Goal: Information Seeking & Learning: Learn about a topic

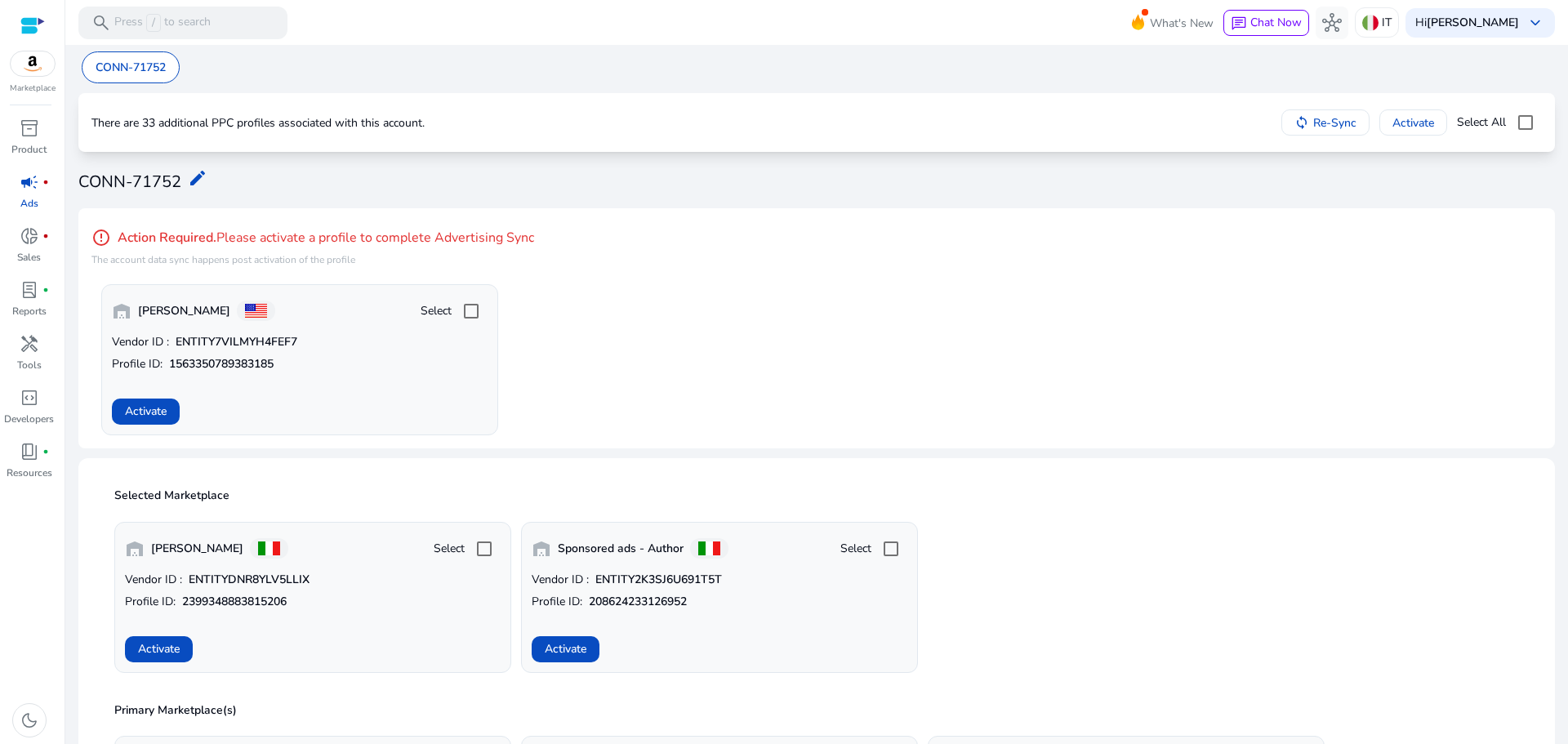
click at [141, 655] on span "Activate" at bounding box center [159, 649] width 42 height 18
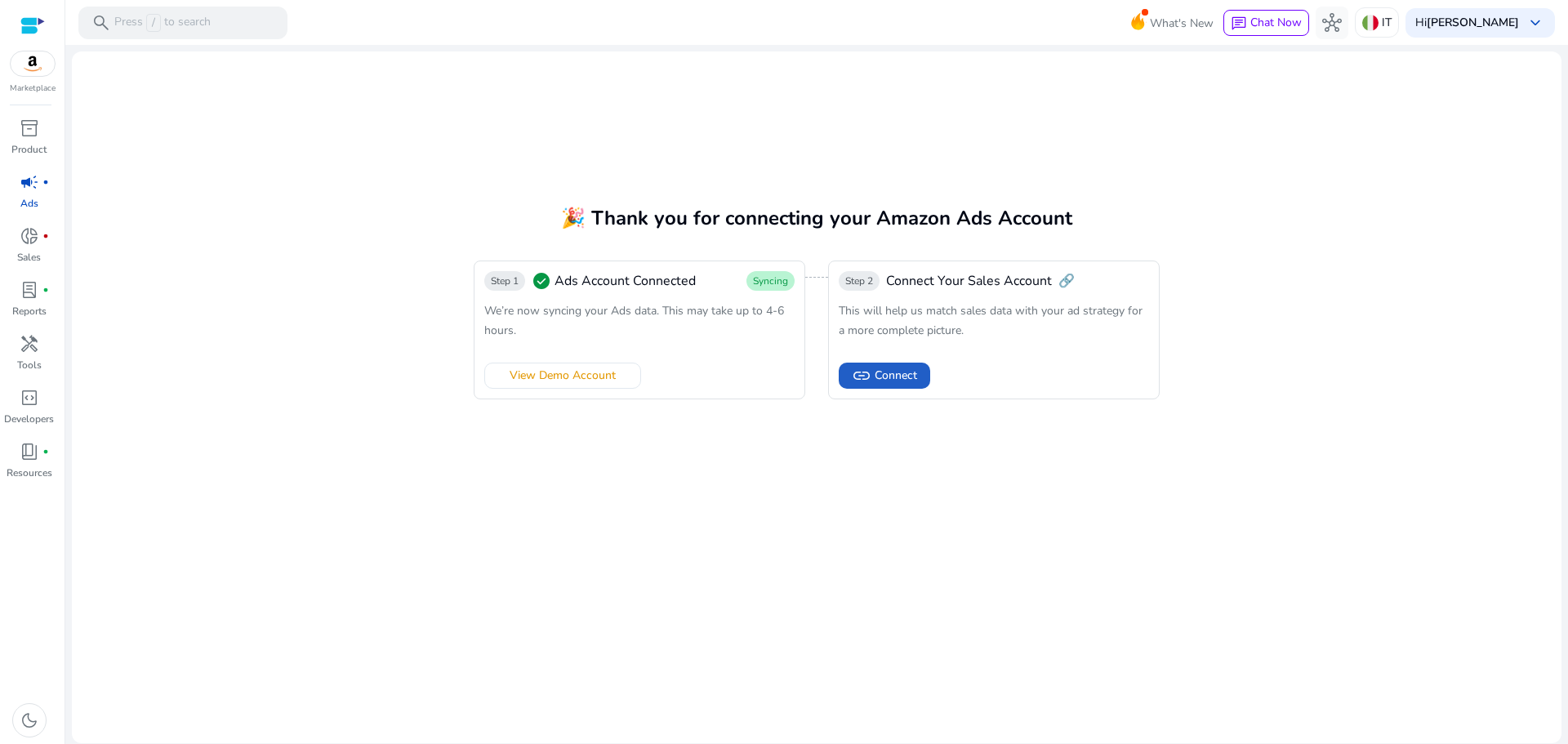
click at [873, 369] on span "link Connect" at bounding box center [884, 375] width 66 height 20
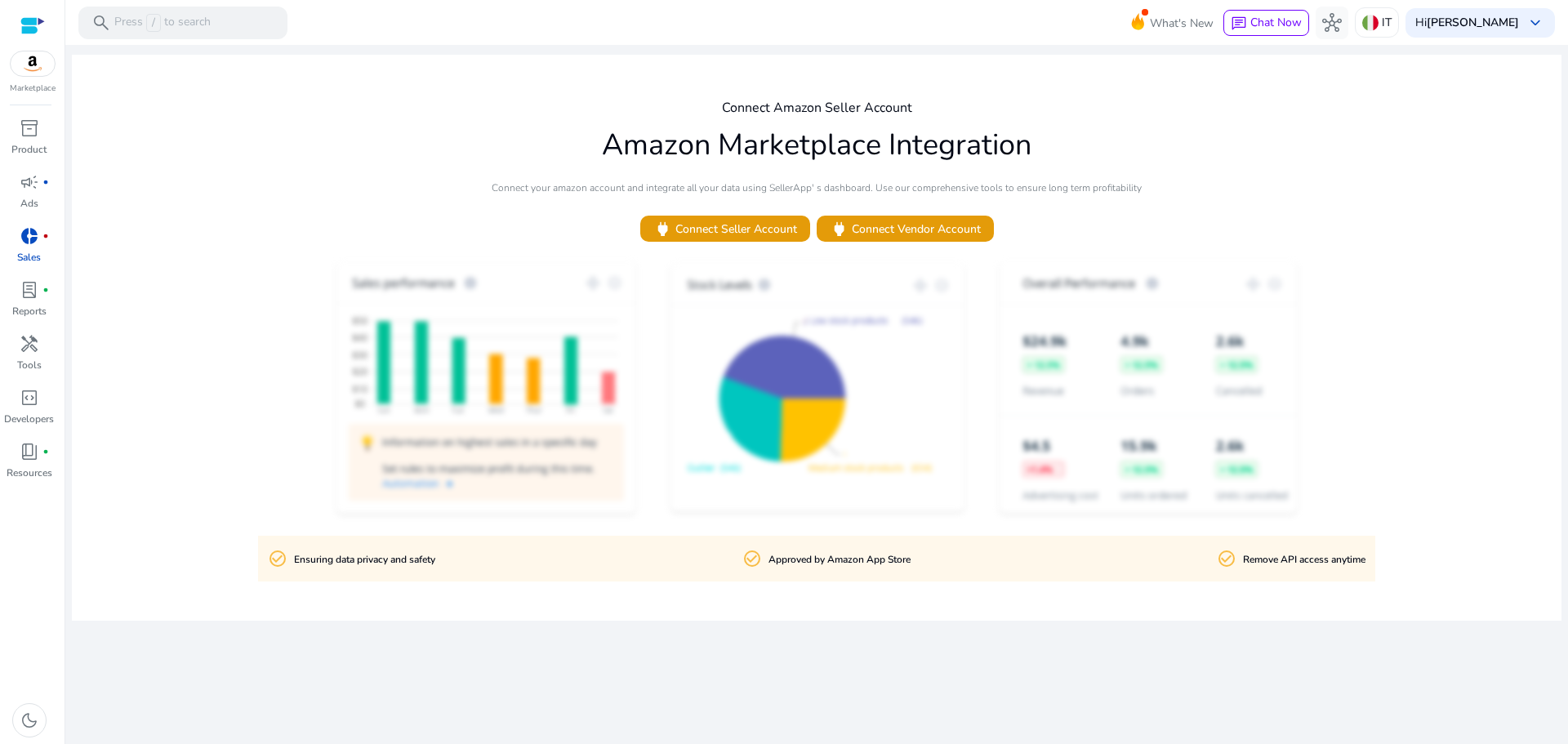
drag, startPoint x: 749, startPoint y: 228, endPoint x: 733, endPoint y: 238, distance: 18.9
click at [749, 228] on span "power Connect Seller Account" at bounding box center [725, 228] width 144 height 19
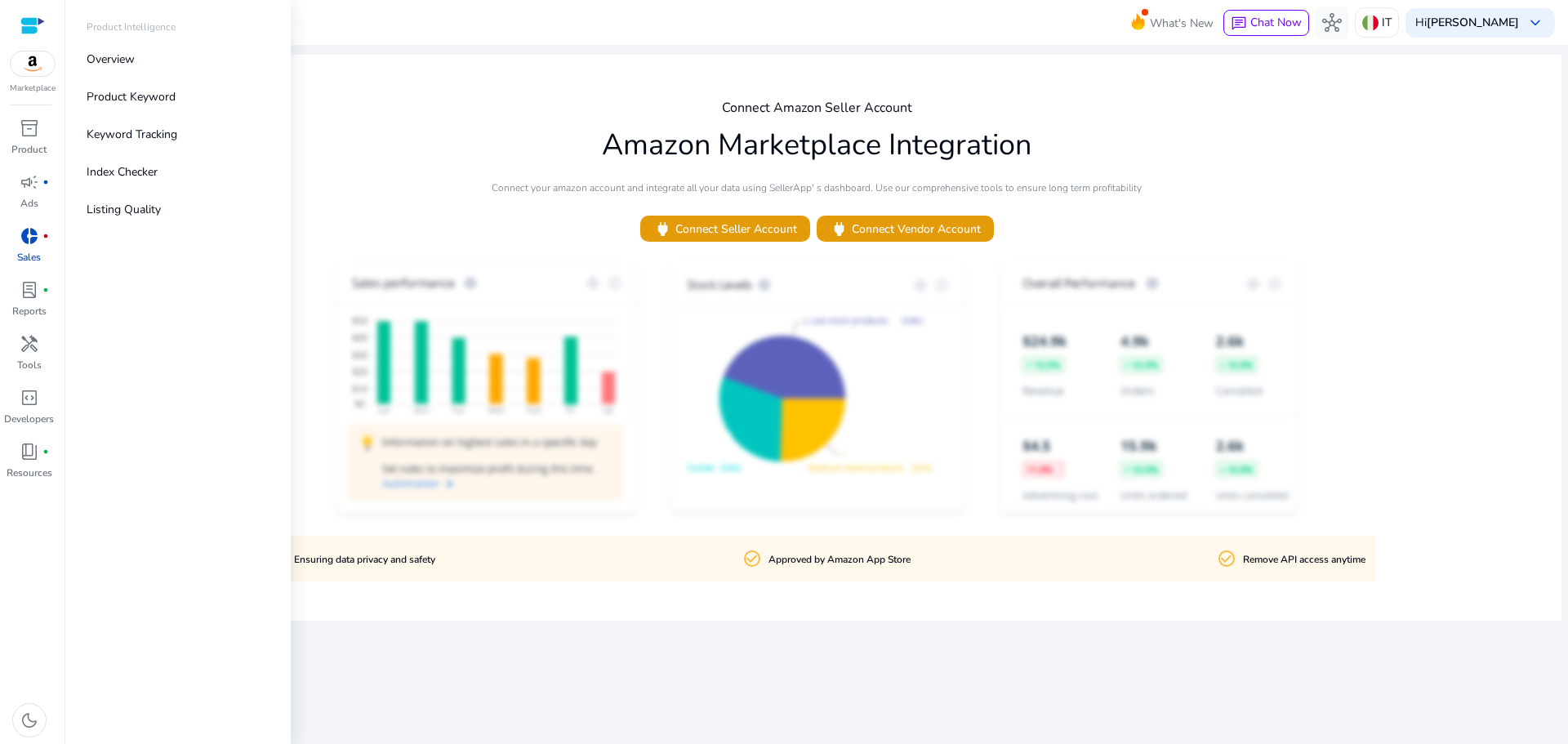
click at [31, 135] on span "inventory_2" at bounding box center [29, 128] width 20 height 20
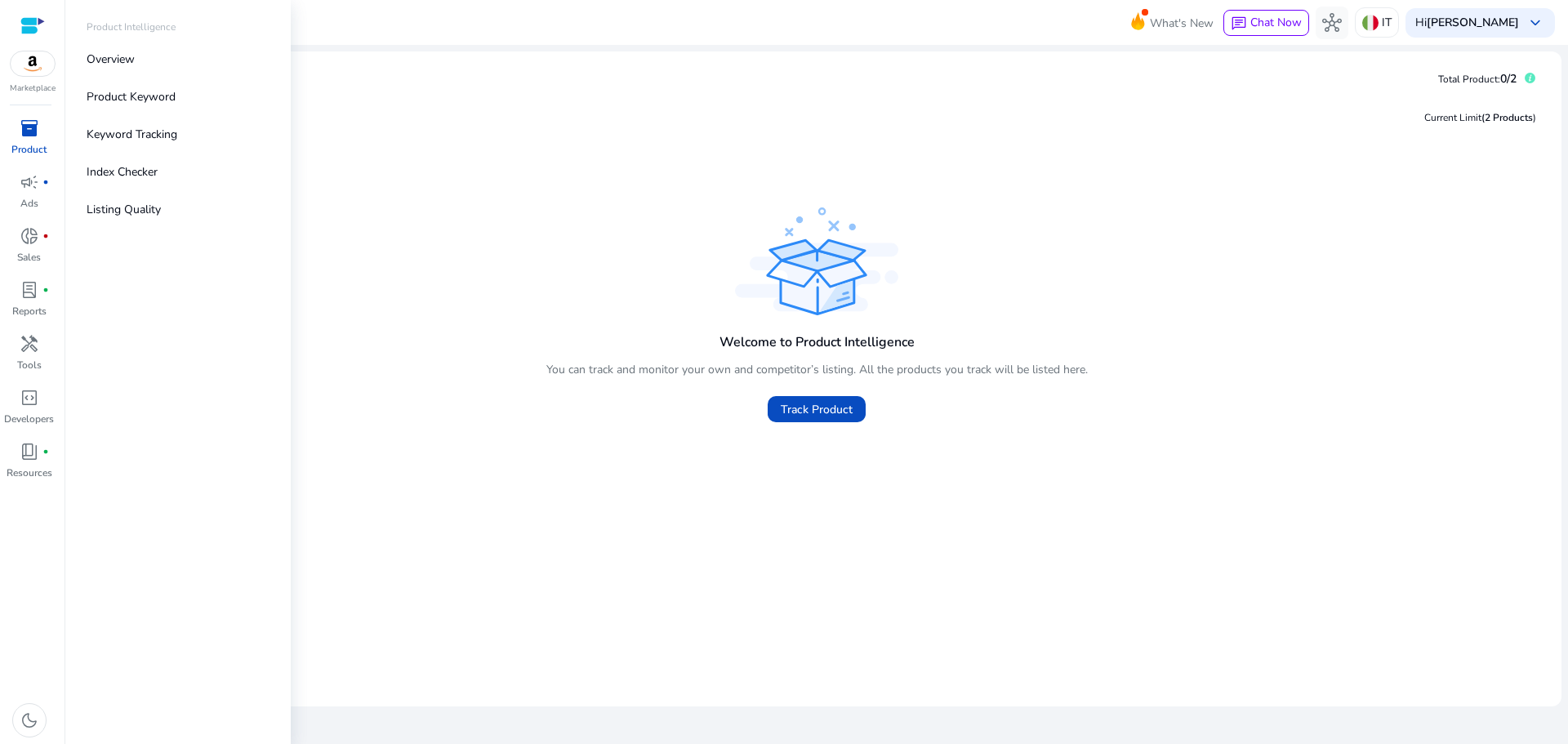
click at [116, 56] on p "Overview" at bounding box center [110, 60] width 48 height 18
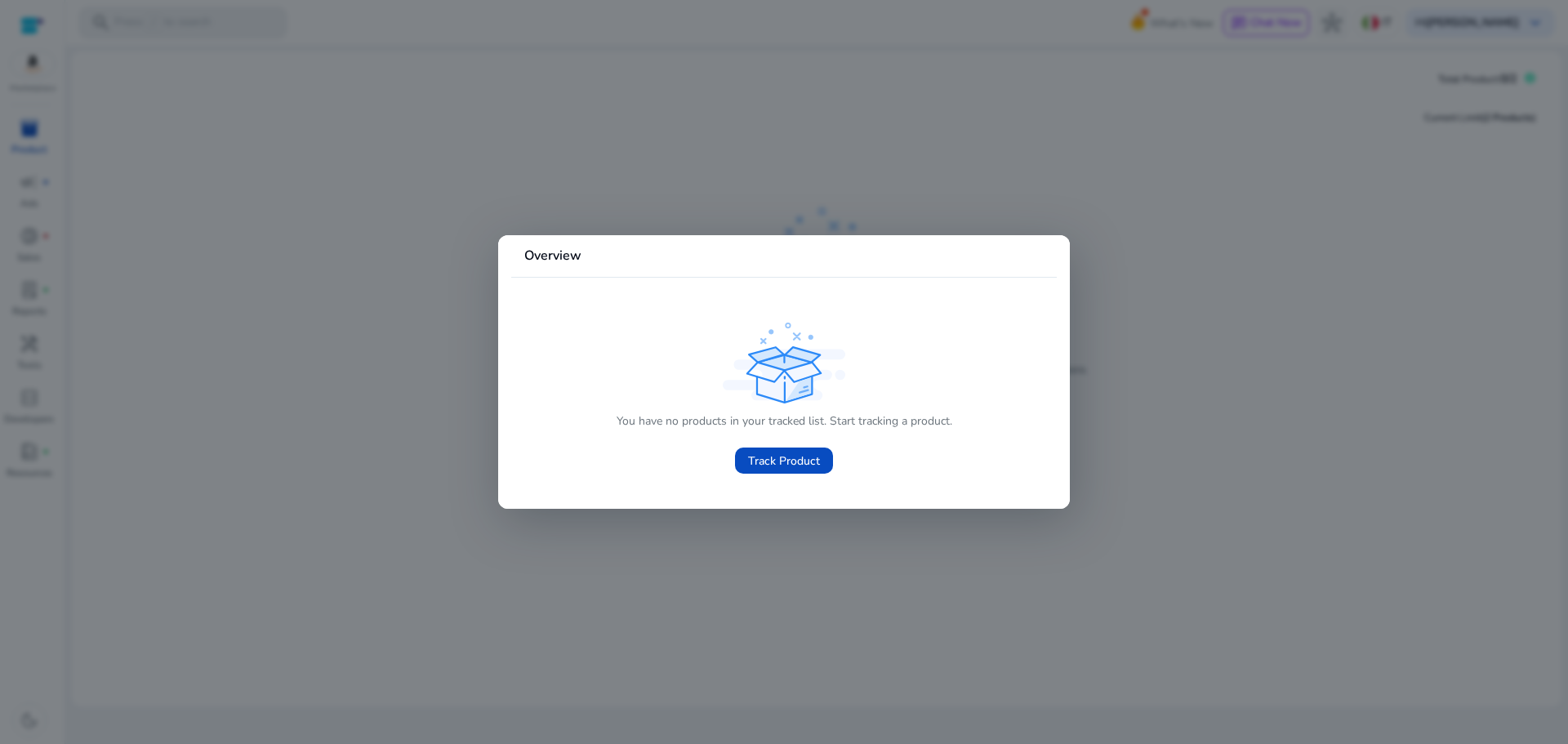
click at [138, 171] on div at bounding box center [784, 372] width 1568 height 744
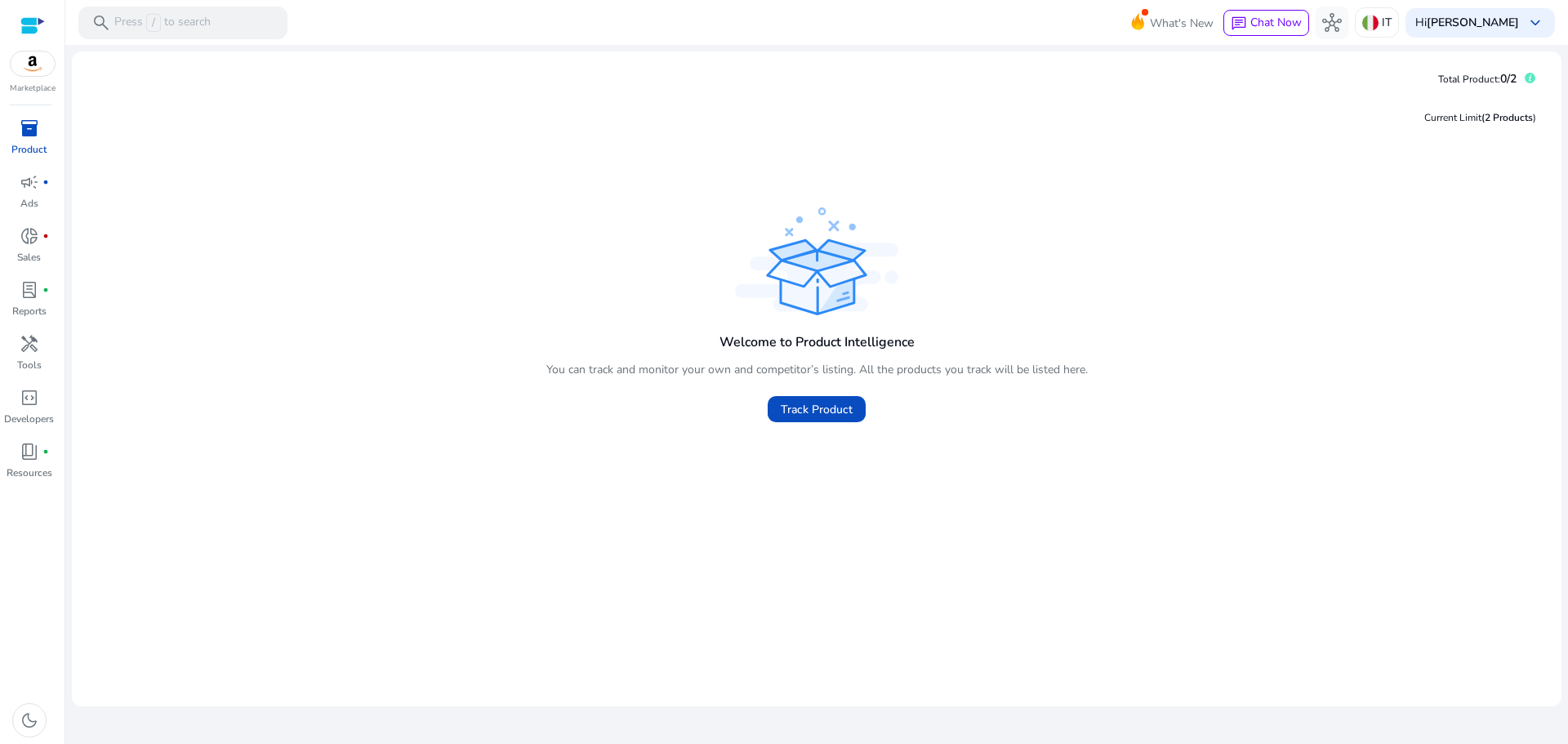
click at [23, 55] on img at bounding box center [32, 64] width 44 height 25
click at [27, 229] on span "donut_small" at bounding box center [29, 236] width 20 height 20
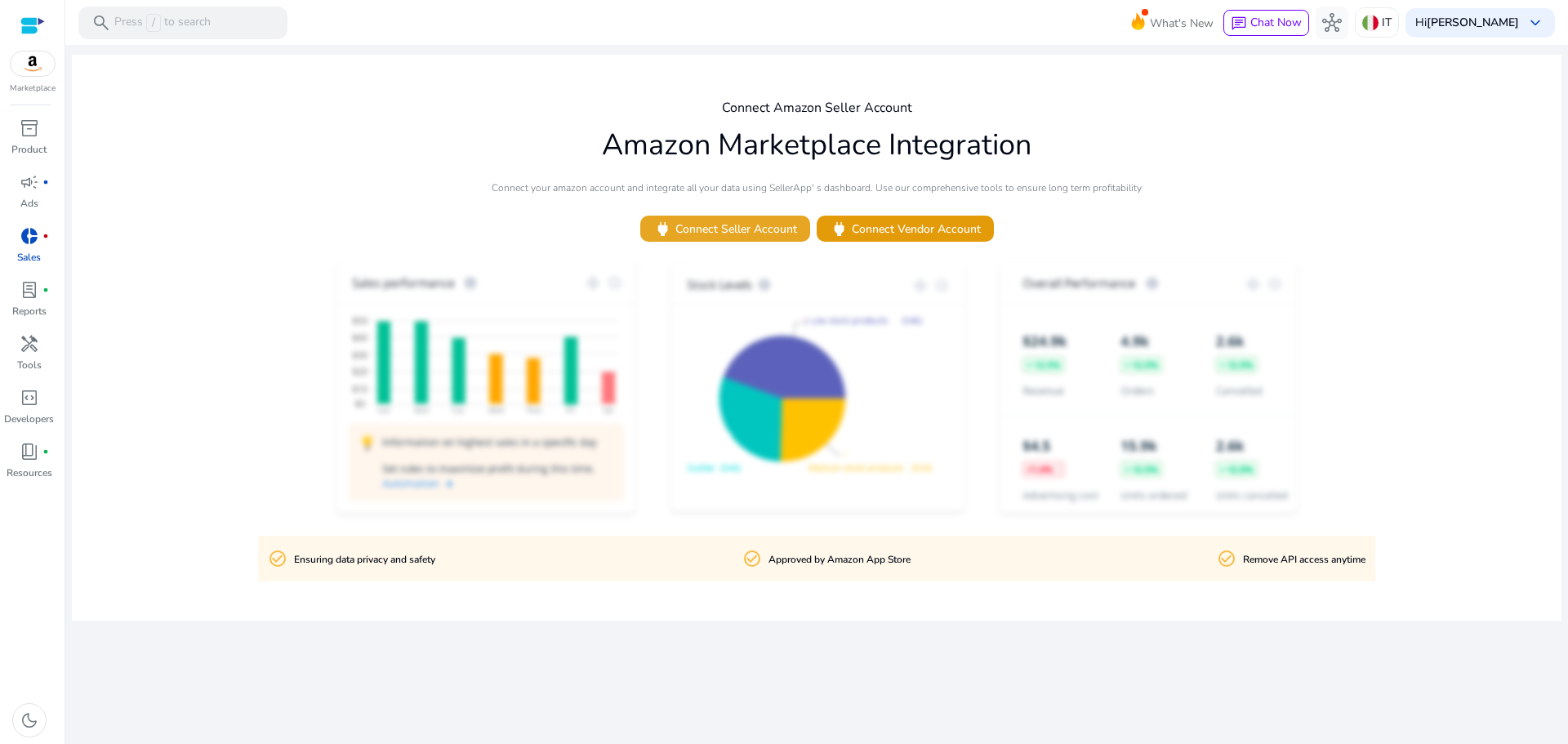
click at [704, 224] on span "power Connect Seller Account" at bounding box center [725, 228] width 144 height 19
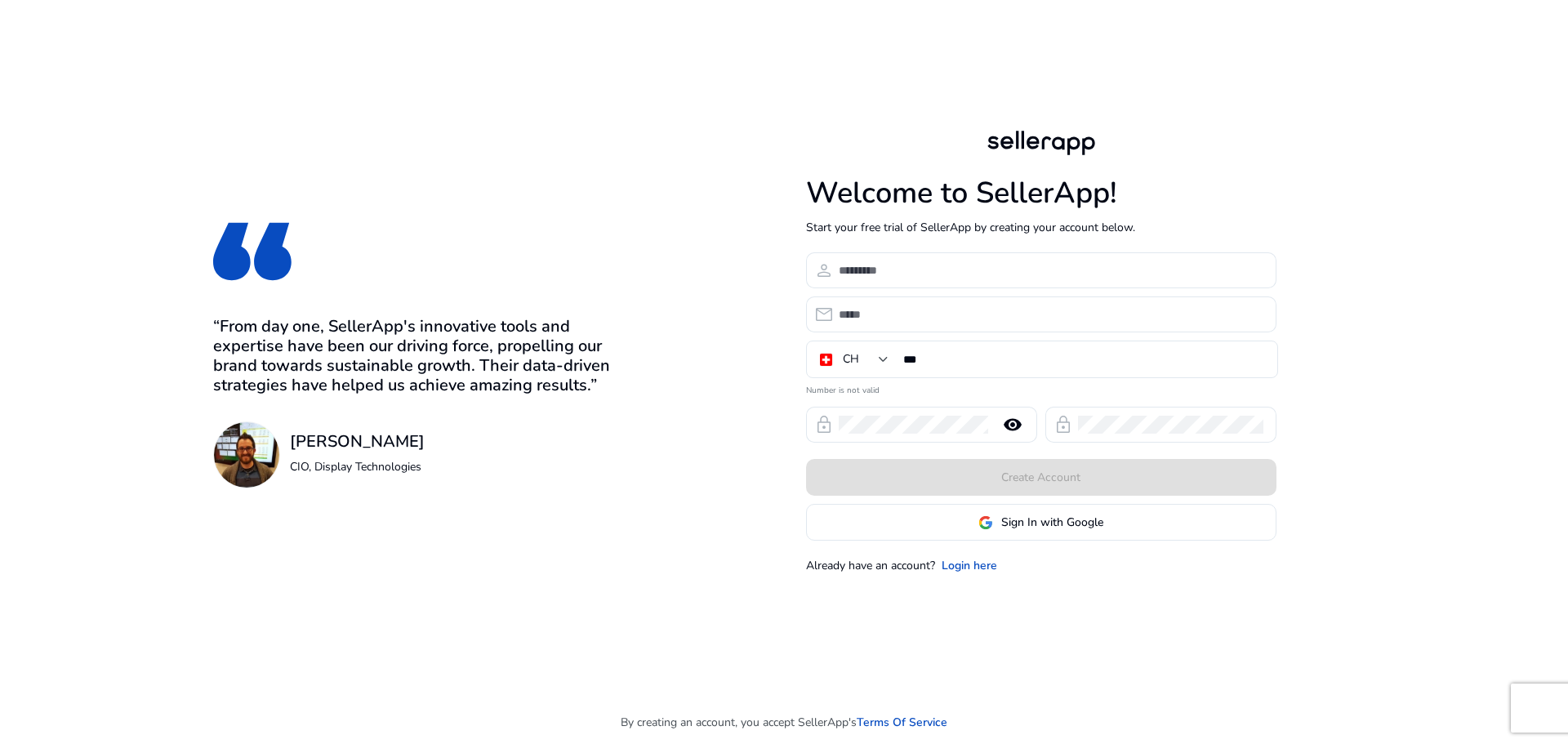
click at [1042, 517] on span "Sign In with Google" at bounding box center [1053, 522] width 102 height 18
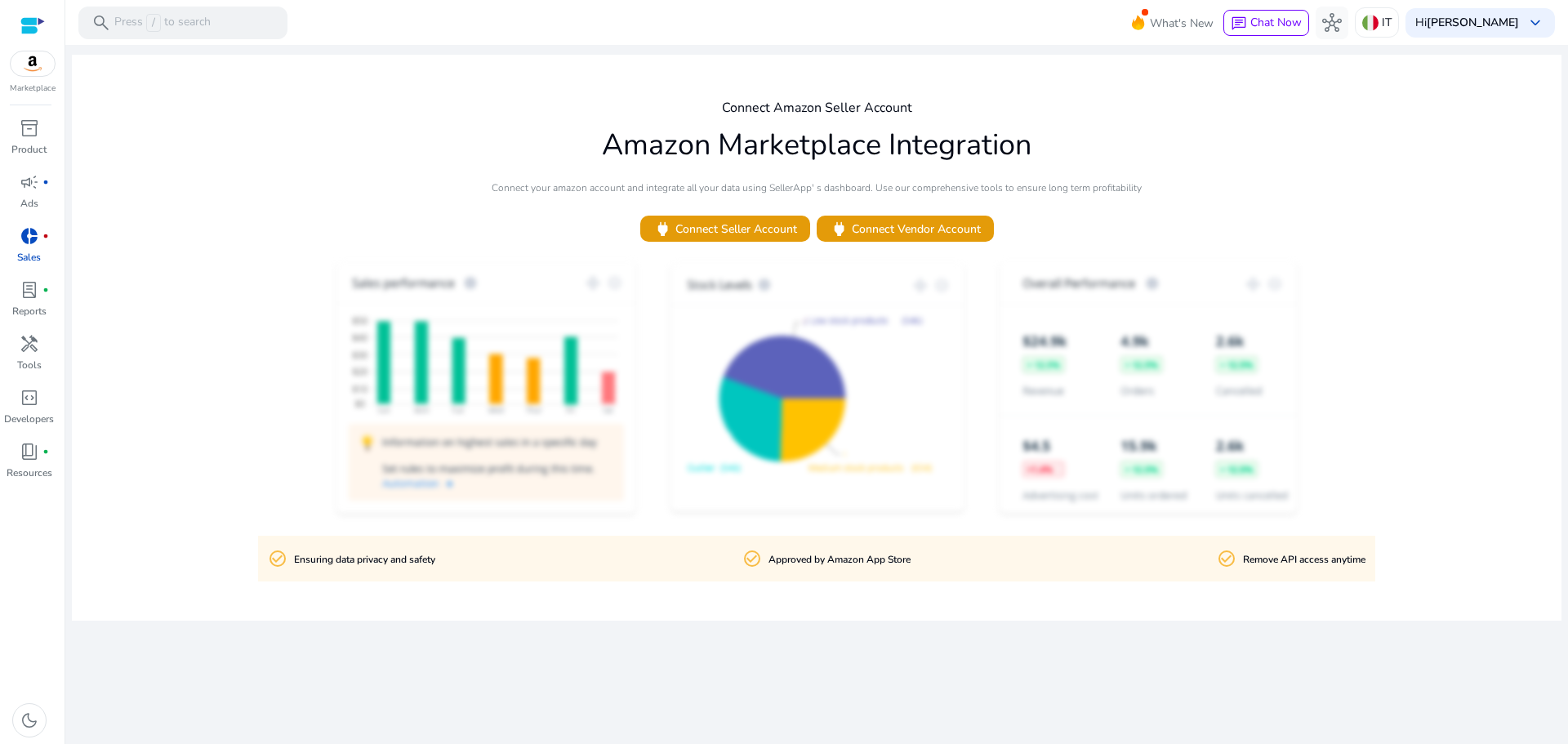
drag, startPoint x: 24, startPoint y: 351, endPoint x: 0, endPoint y: 345, distance: 24.7
click at [24, 351] on span "handyman" at bounding box center [29, 344] width 20 height 20
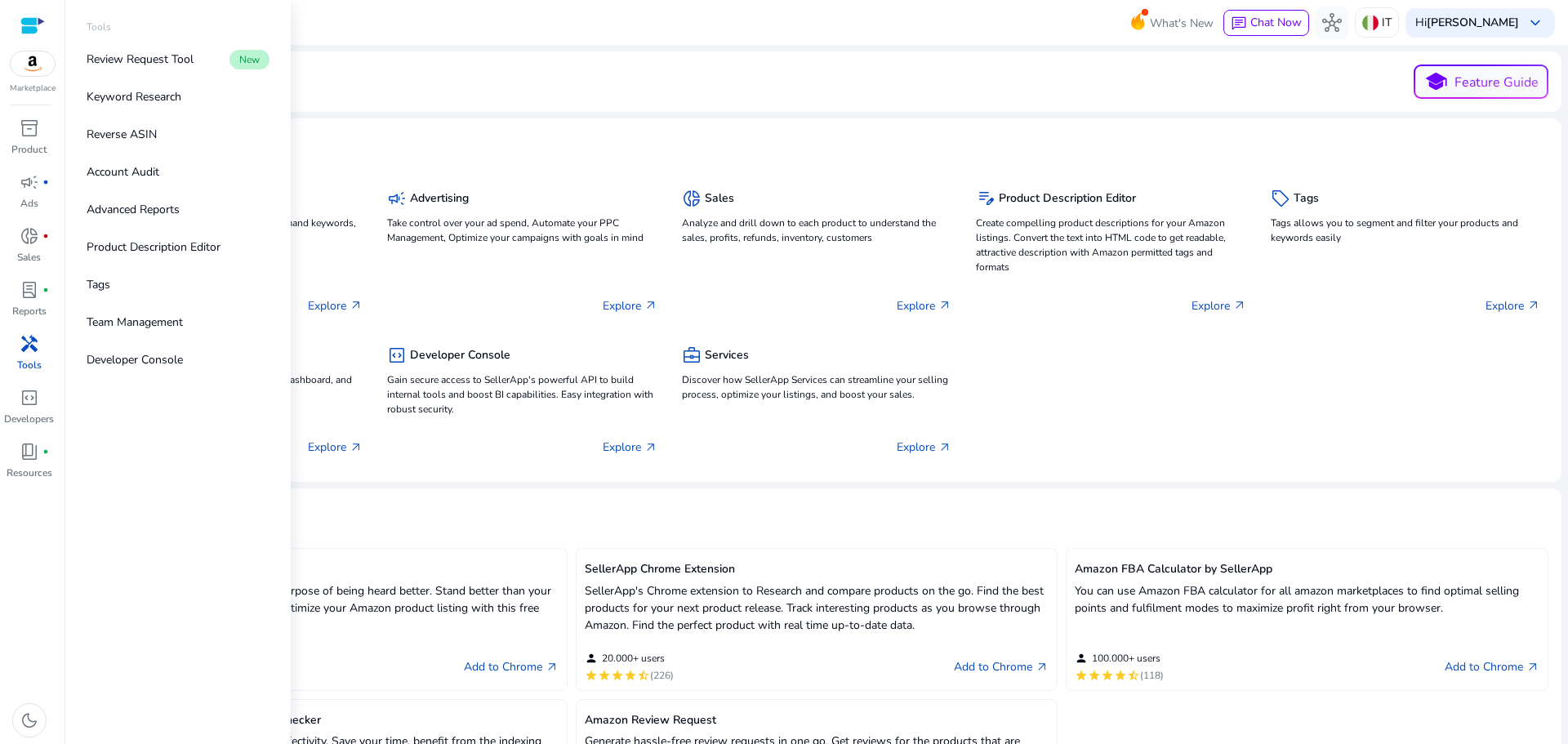
click at [144, 85] on link "Keyword Research" at bounding box center [177, 97] width 209 height 37
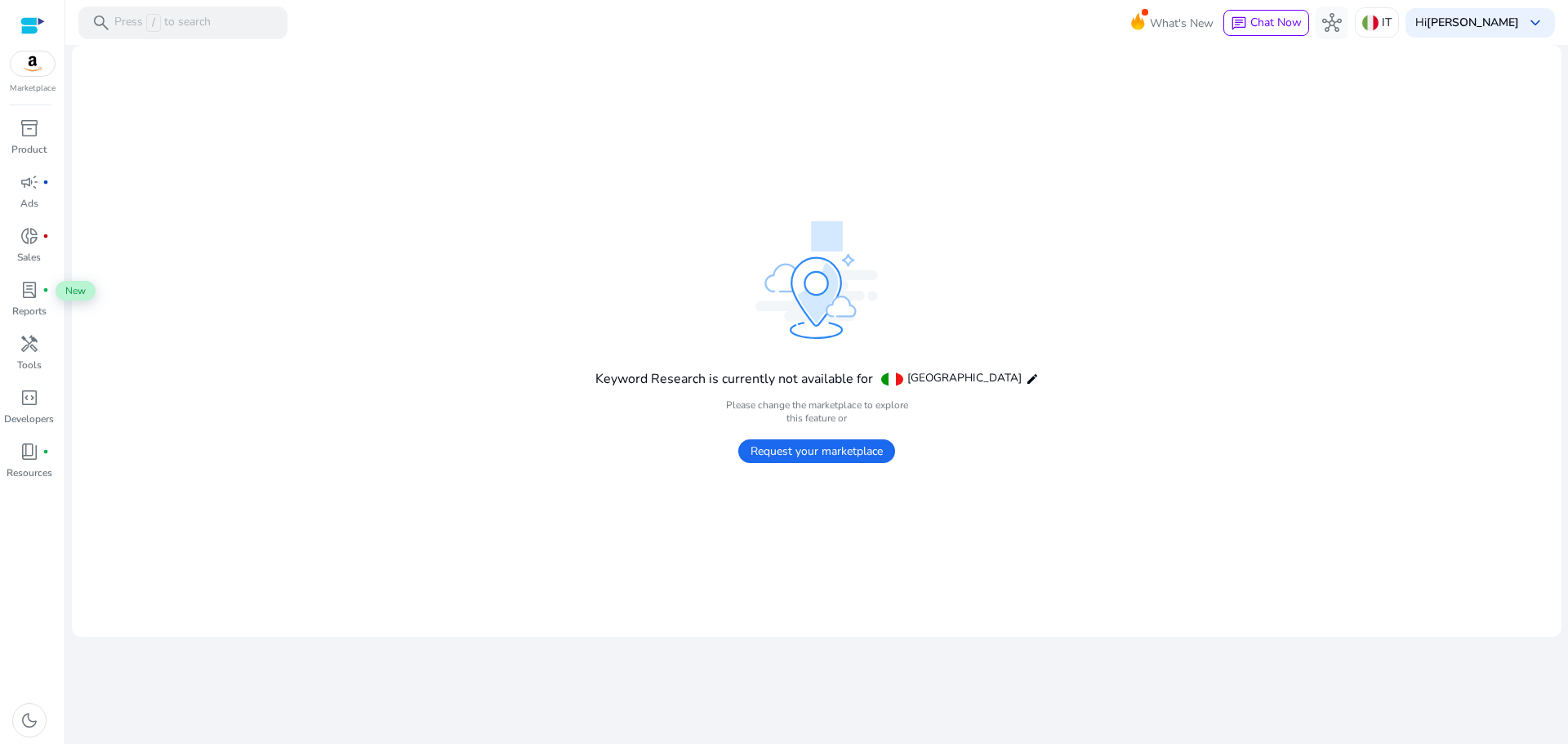
click at [25, 299] on span "lab_profile" at bounding box center [29, 290] width 20 height 20
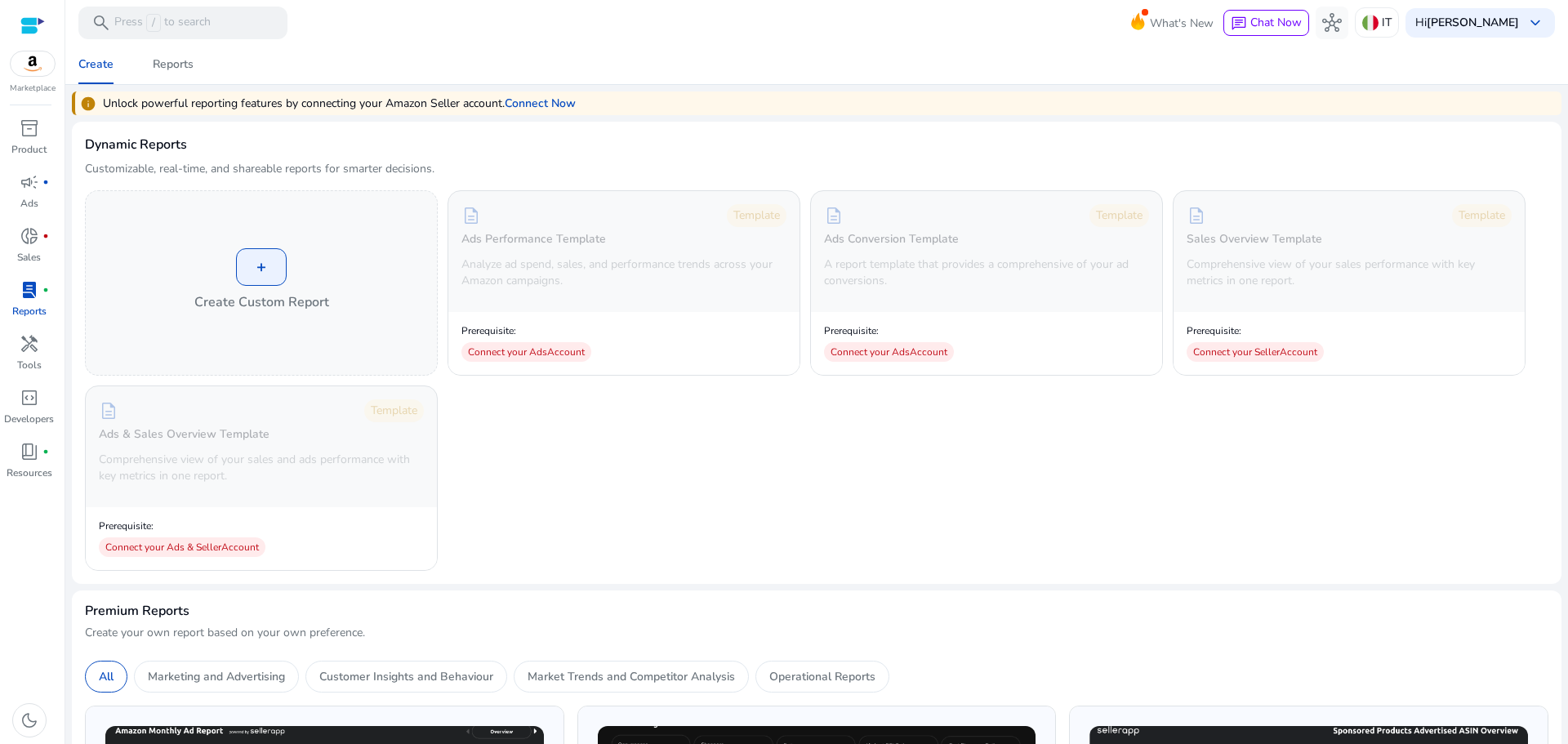
click at [35, 120] on span "inventory_2" at bounding box center [29, 128] width 20 height 20
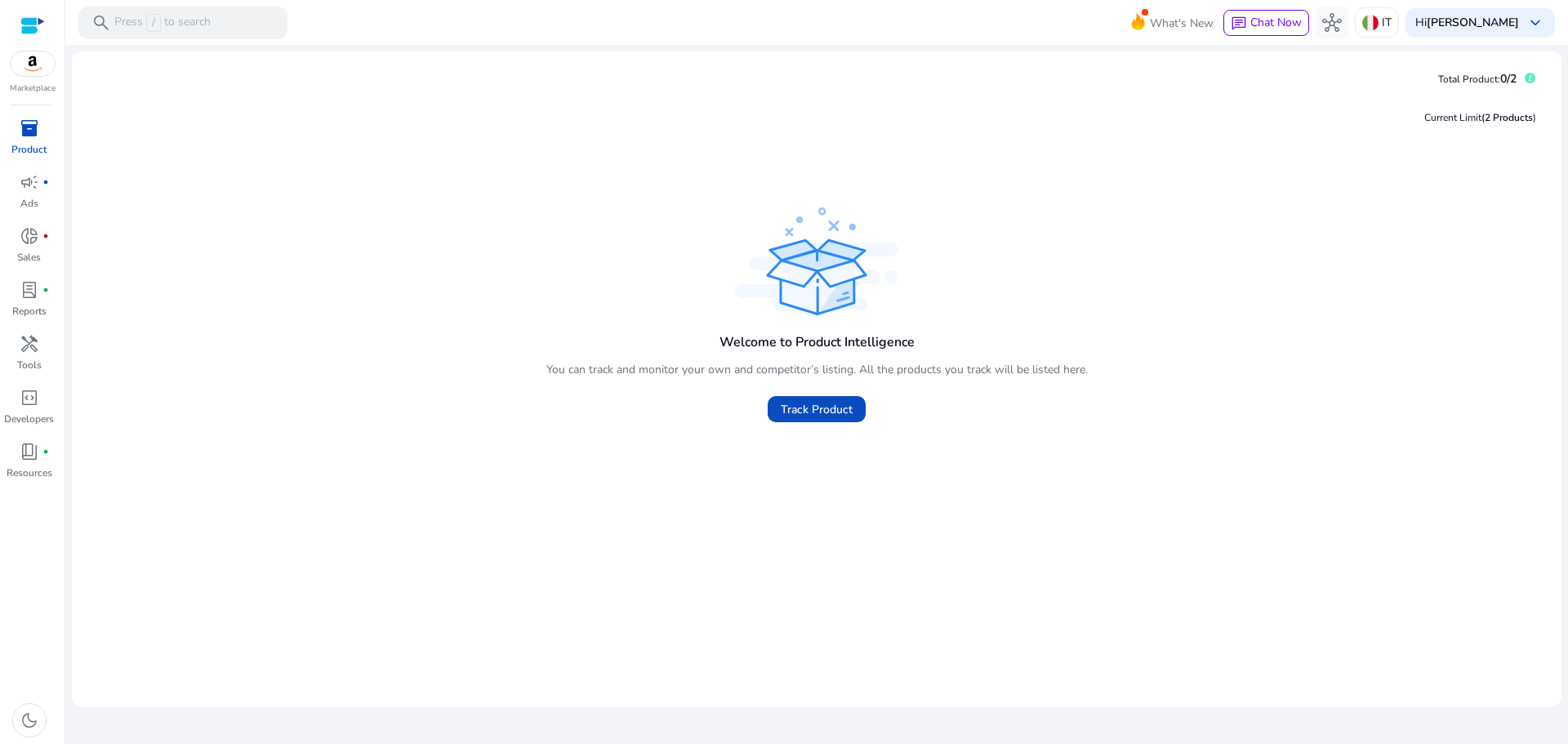
click at [808, 411] on span "Track Product" at bounding box center [816, 410] width 72 height 18
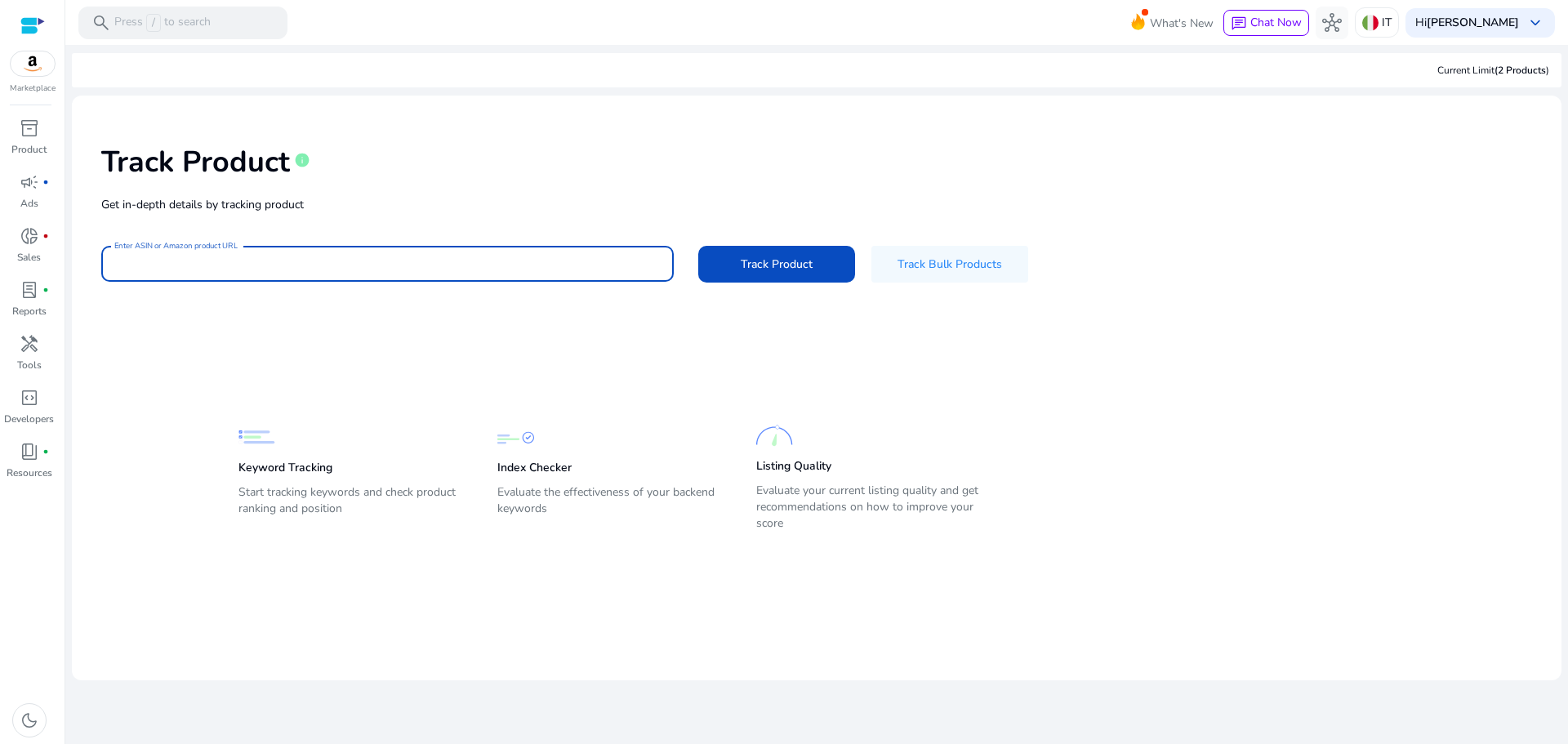
click at [390, 261] on input "Enter ASIN or Amazon product URL" at bounding box center [388, 264] width 547 height 18
paste input "**********"
type input "**********"
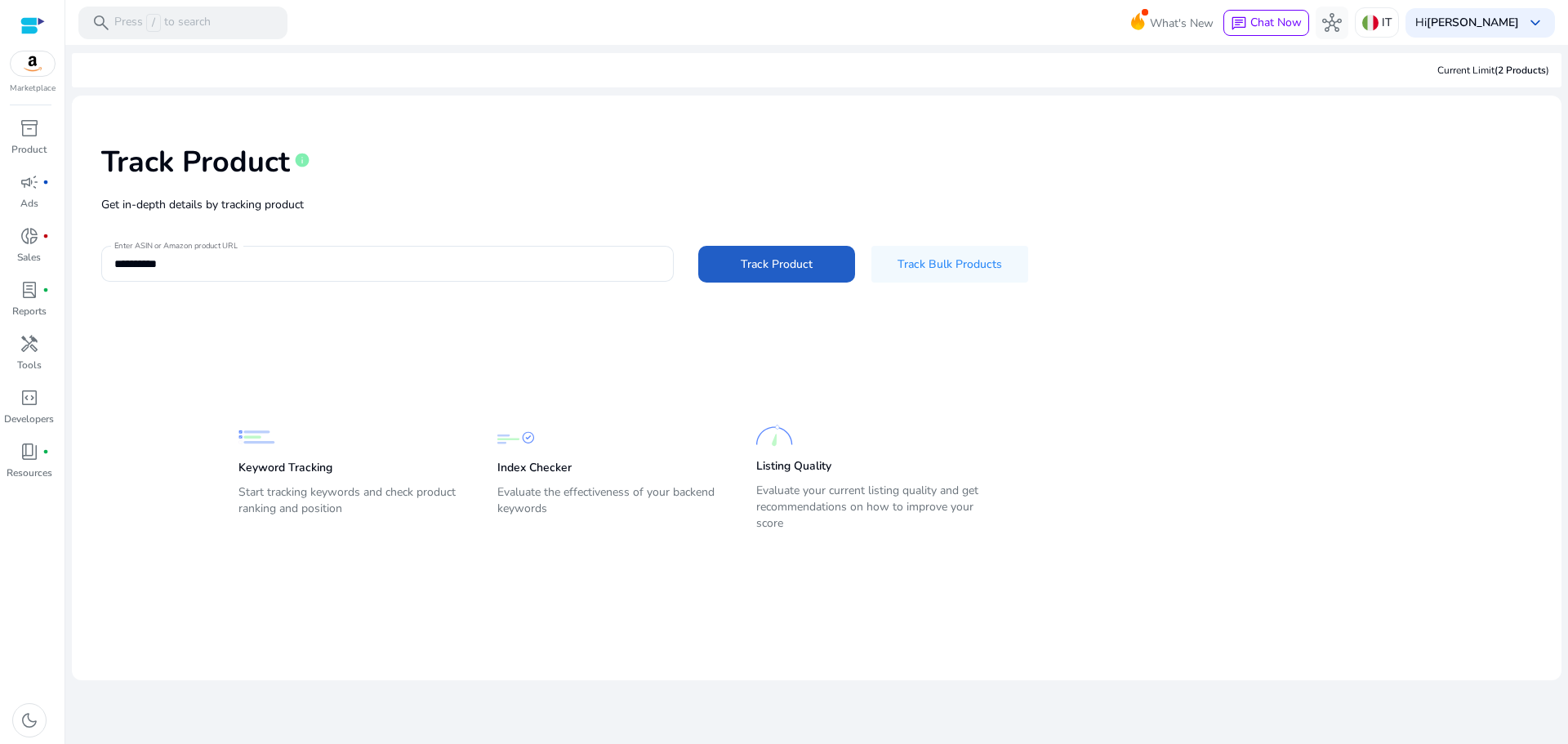
click at [761, 267] on span "Track Product" at bounding box center [776, 265] width 72 height 18
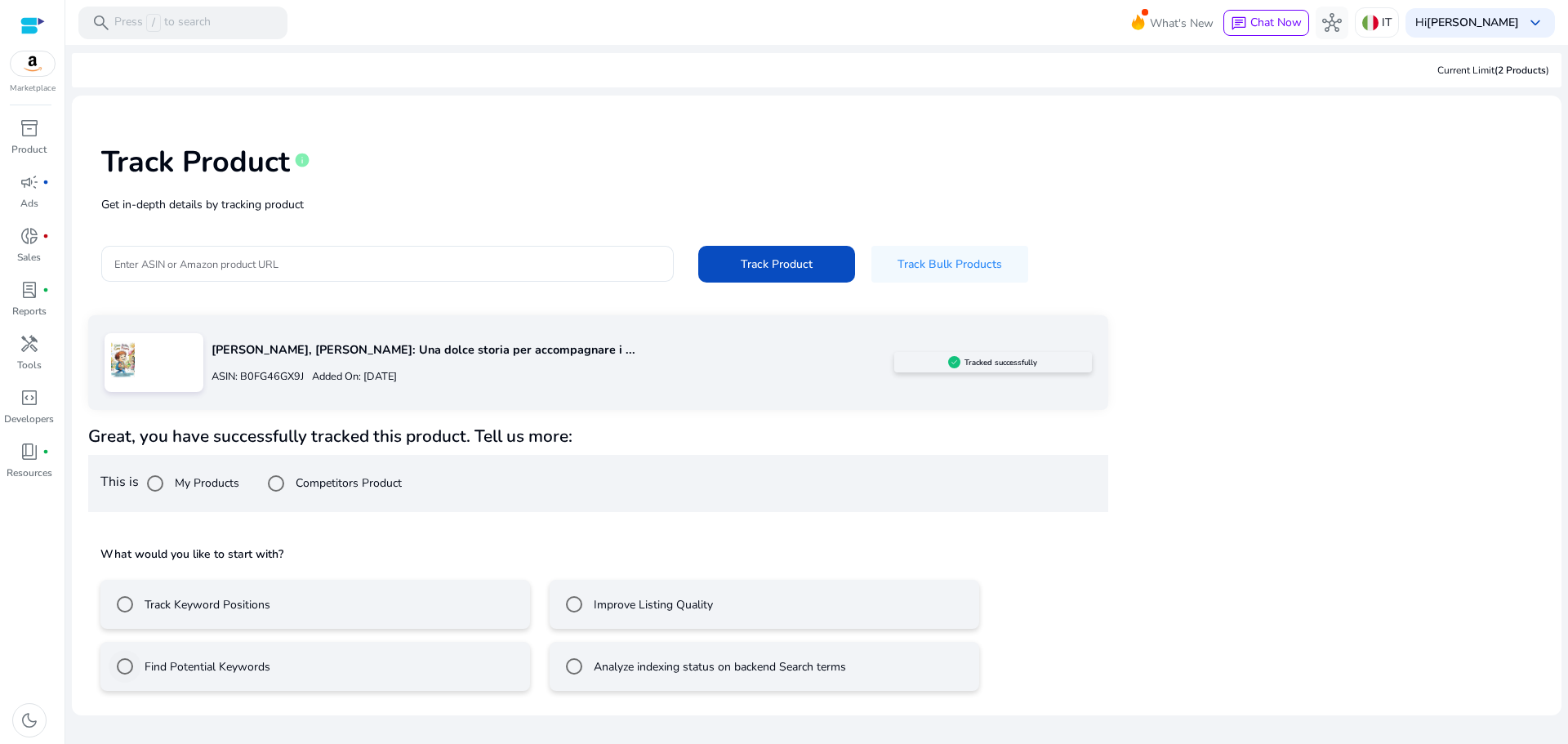
click at [194, 660] on label "Find Potential Keywords" at bounding box center [206, 668] width 129 height 18
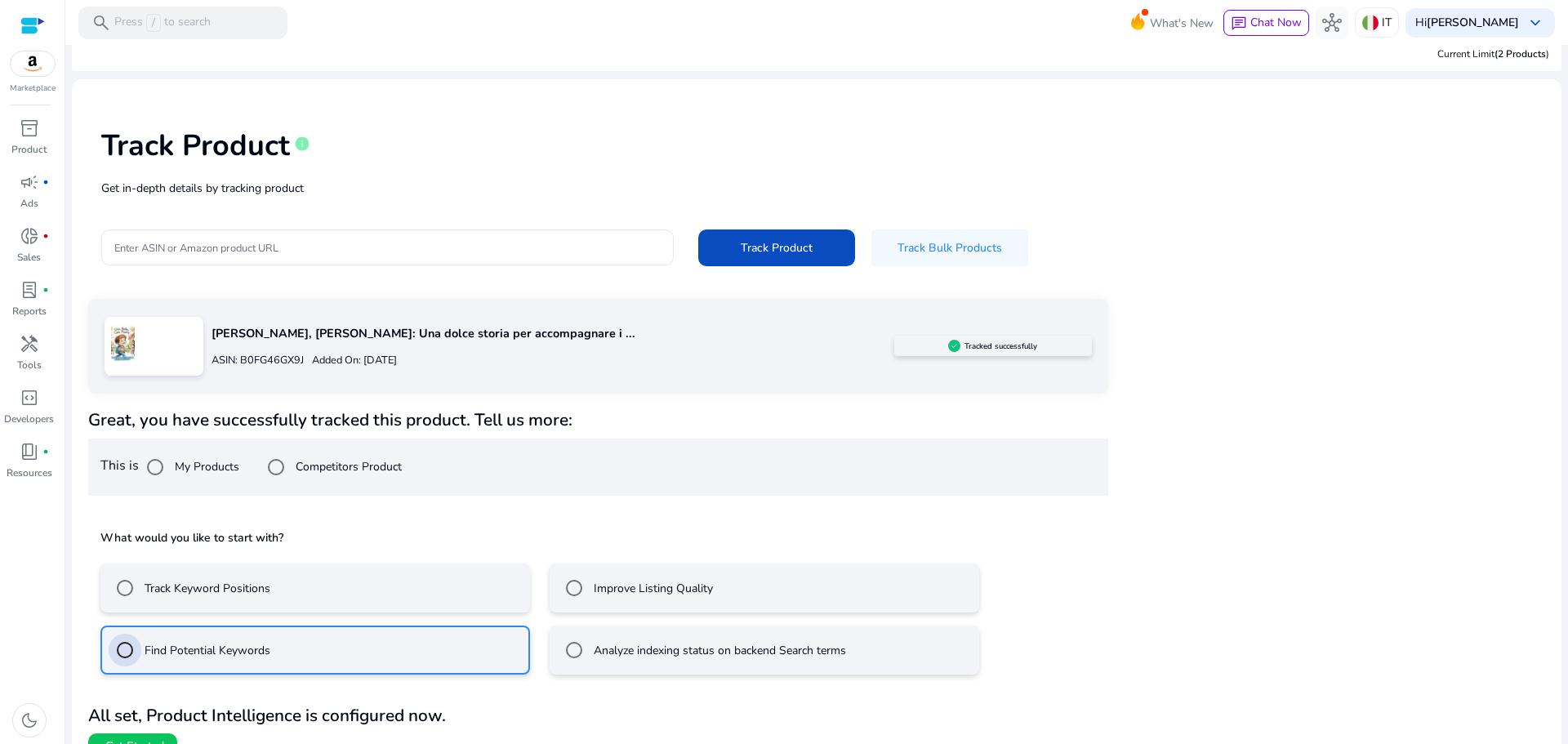
scroll to position [44, 0]
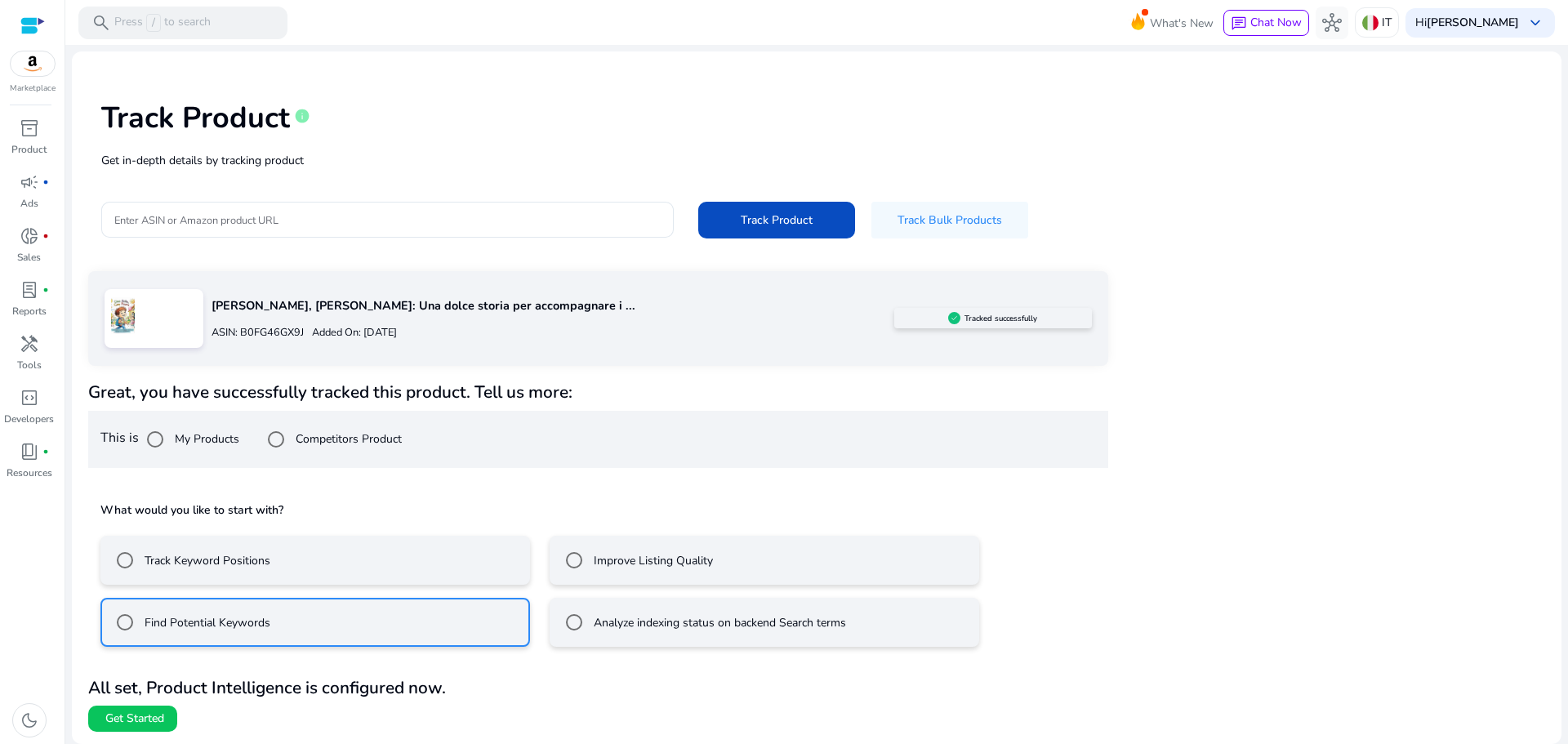
click at [116, 719] on span "Get Started" at bounding box center [135, 719] width 59 height 17
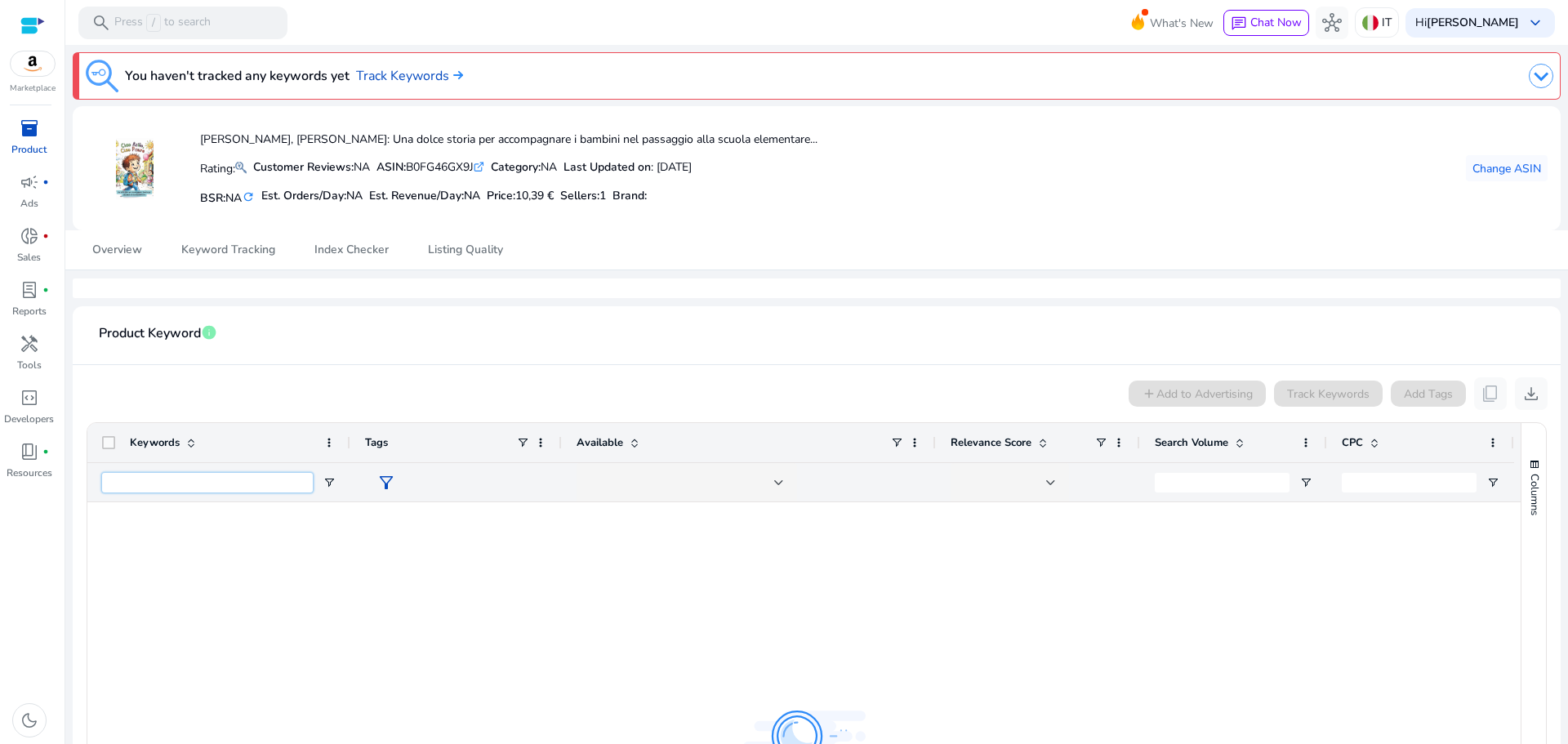
click at [212, 476] on input "Keywords Filter Input" at bounding box center [207, 483] width 211 height 20
paste input "**********"
type input "**********"
click at [551, 547] on div at bounding box center [804, 745] width 1434 height 485
click at [1258, 473] on input "Search Volume Filter Input" at bounding box center [1222, 483] width 135 height 20
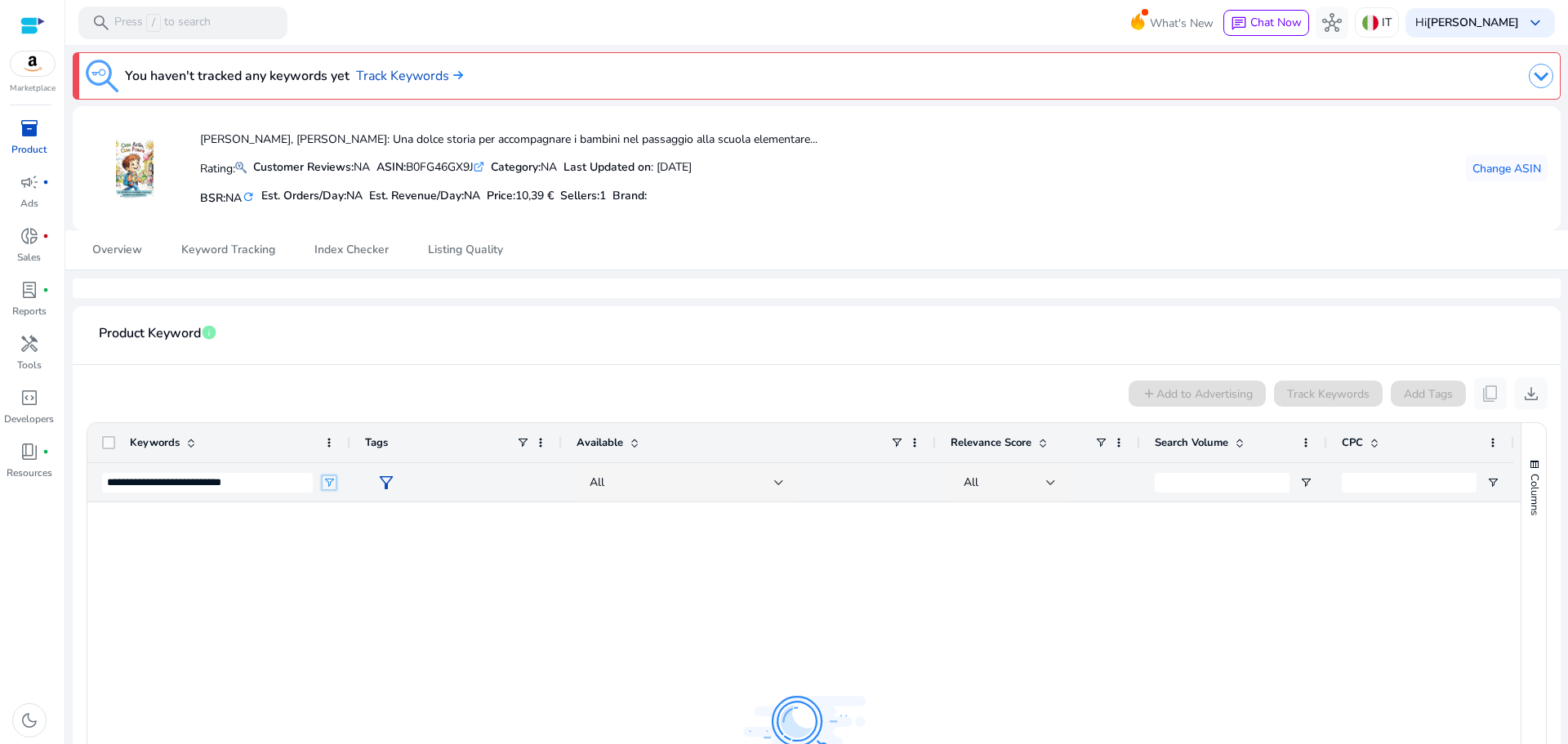
click at [328, 481] on span "Open Filter Menu" at bounding box center [328, 482] width 13 height 13
click at [385, 479] on span "filter_alt" at bounding box center [386, 483] width 20 height 20
click at [737, 596] on div at bounding box center [784, 372] width 1568 height 744
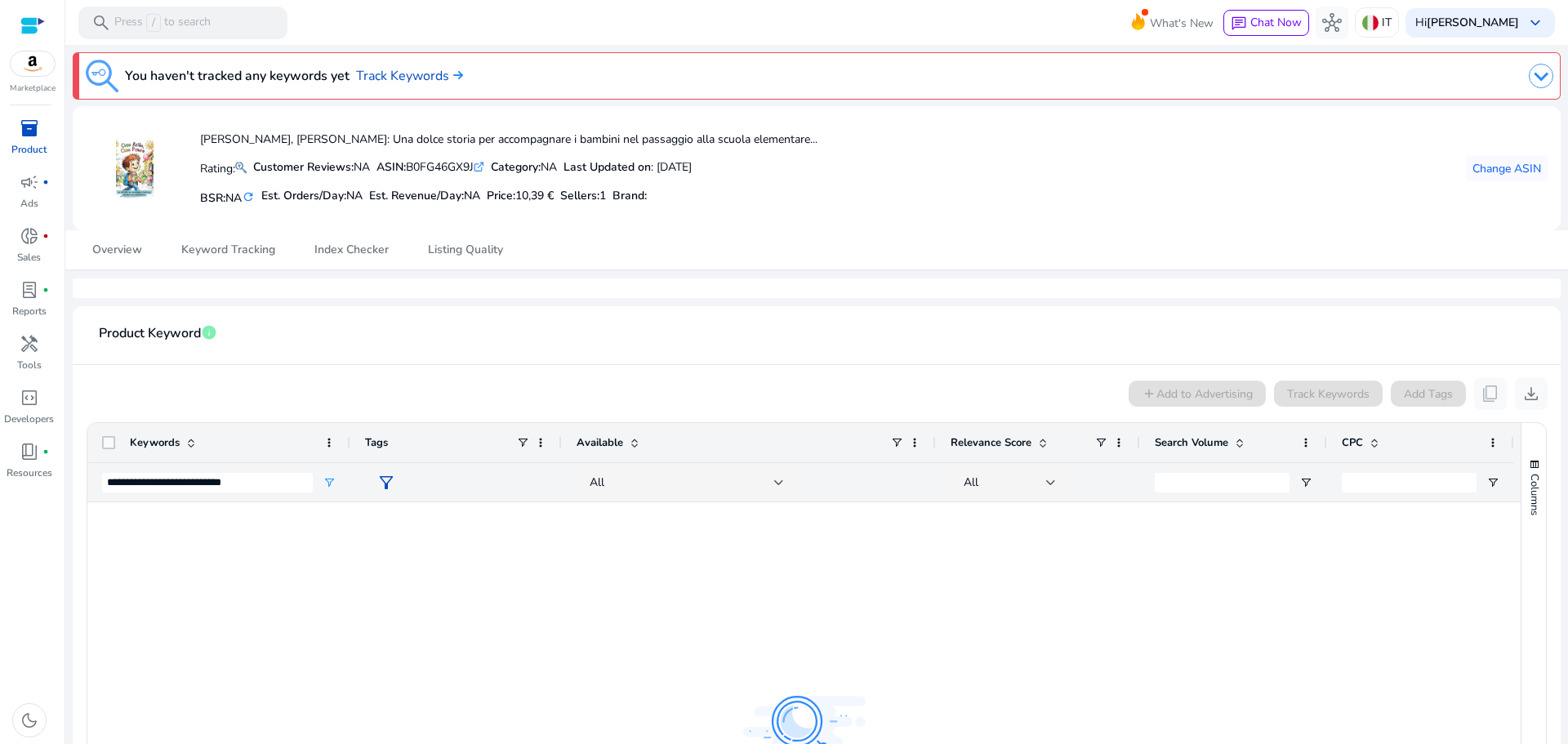
drag, startPoint x: 737, startPoint y: 596, endPoint x: 724, endPoint y: 598, distance: 13.2
click at [743, 596] on div at bounding box center [804, 745] width 1434 height 485
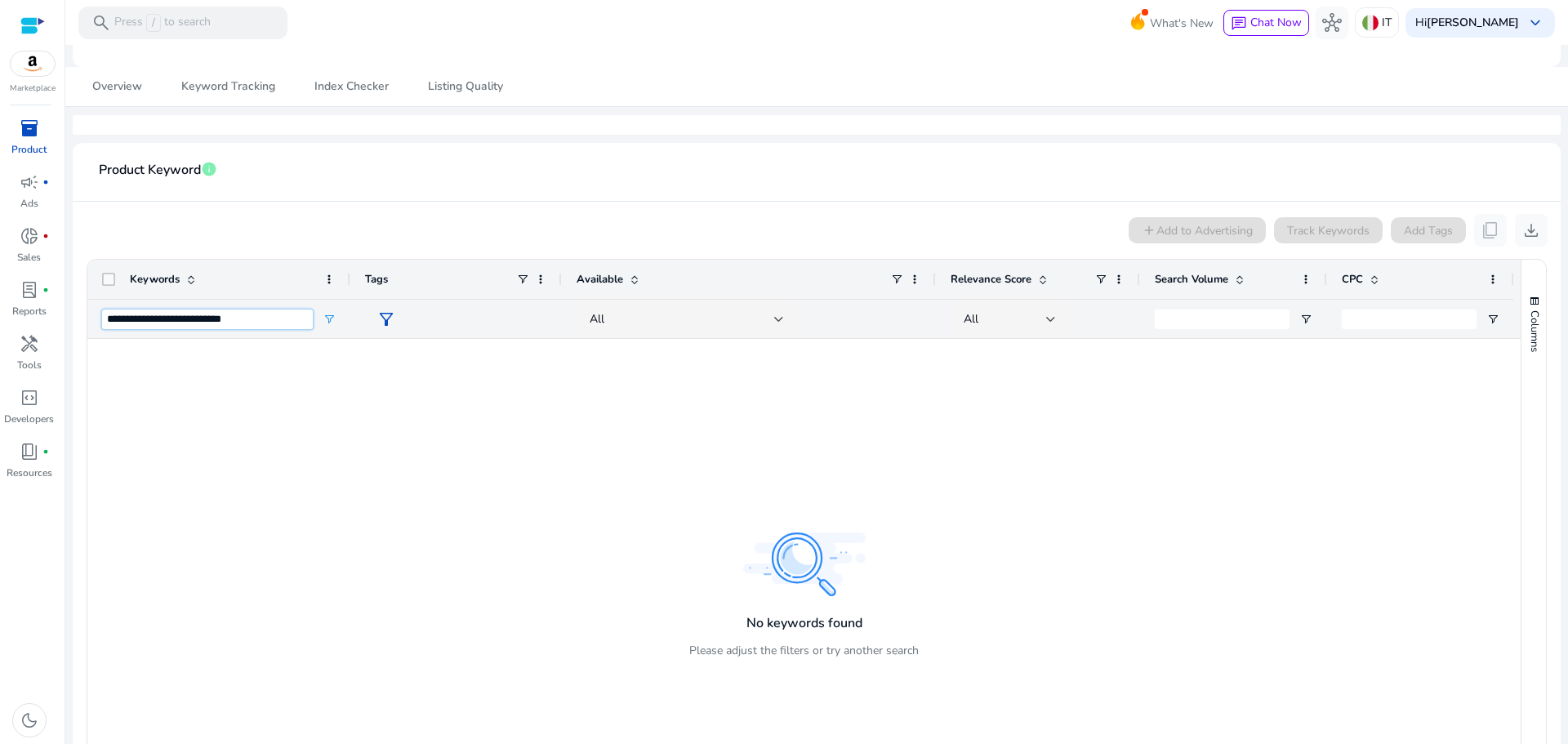
click at [277, 316] on input "**********" at bounding box center [207, 320] width 211 height 20
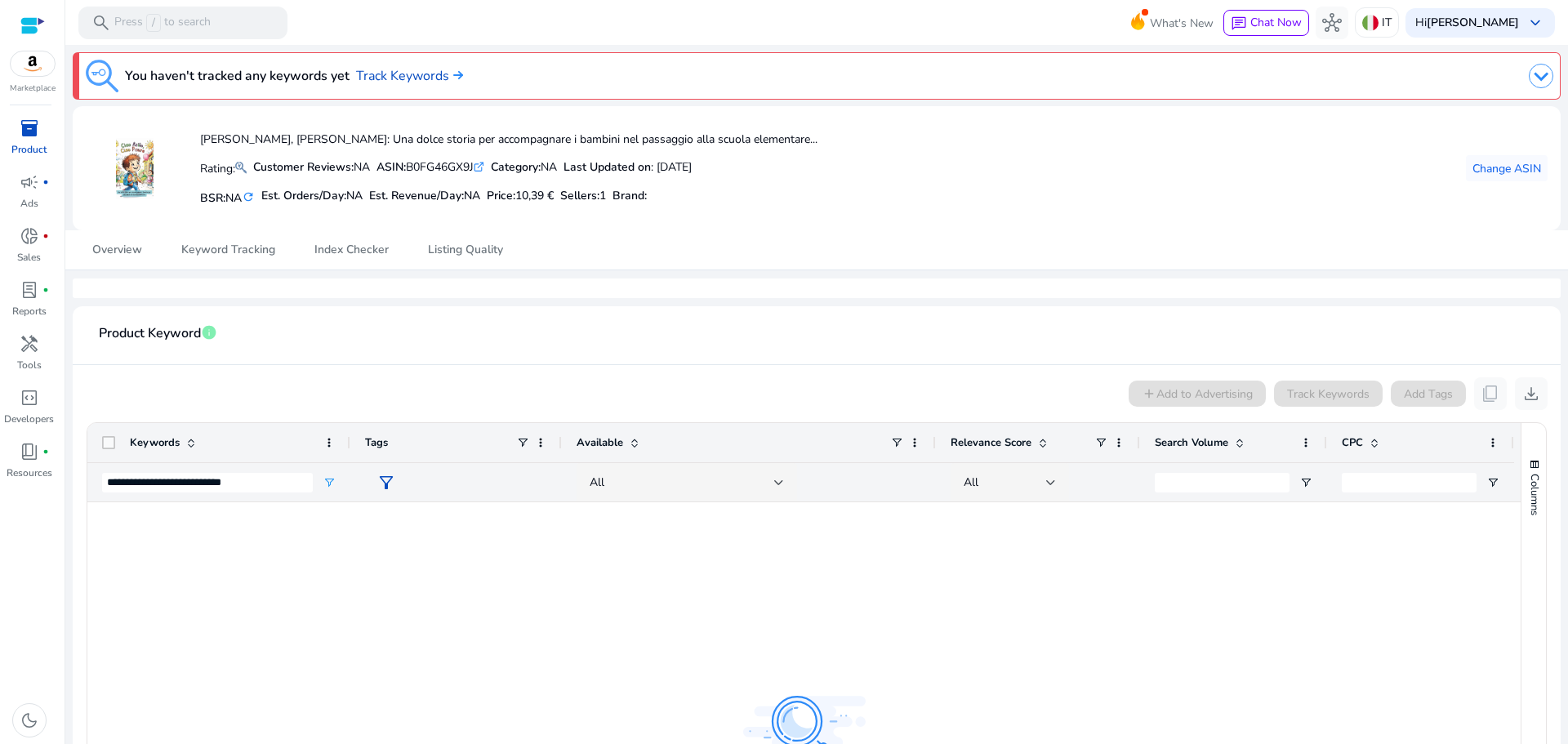
click at [275, 378] on div "add Add to Advertising Track Keywords Add Tags content_copy download" at bounding box center [817, 393] width 1462 height 32
click at [1529, 73] on img at bounding box center [1541, 75] width 24 height 25
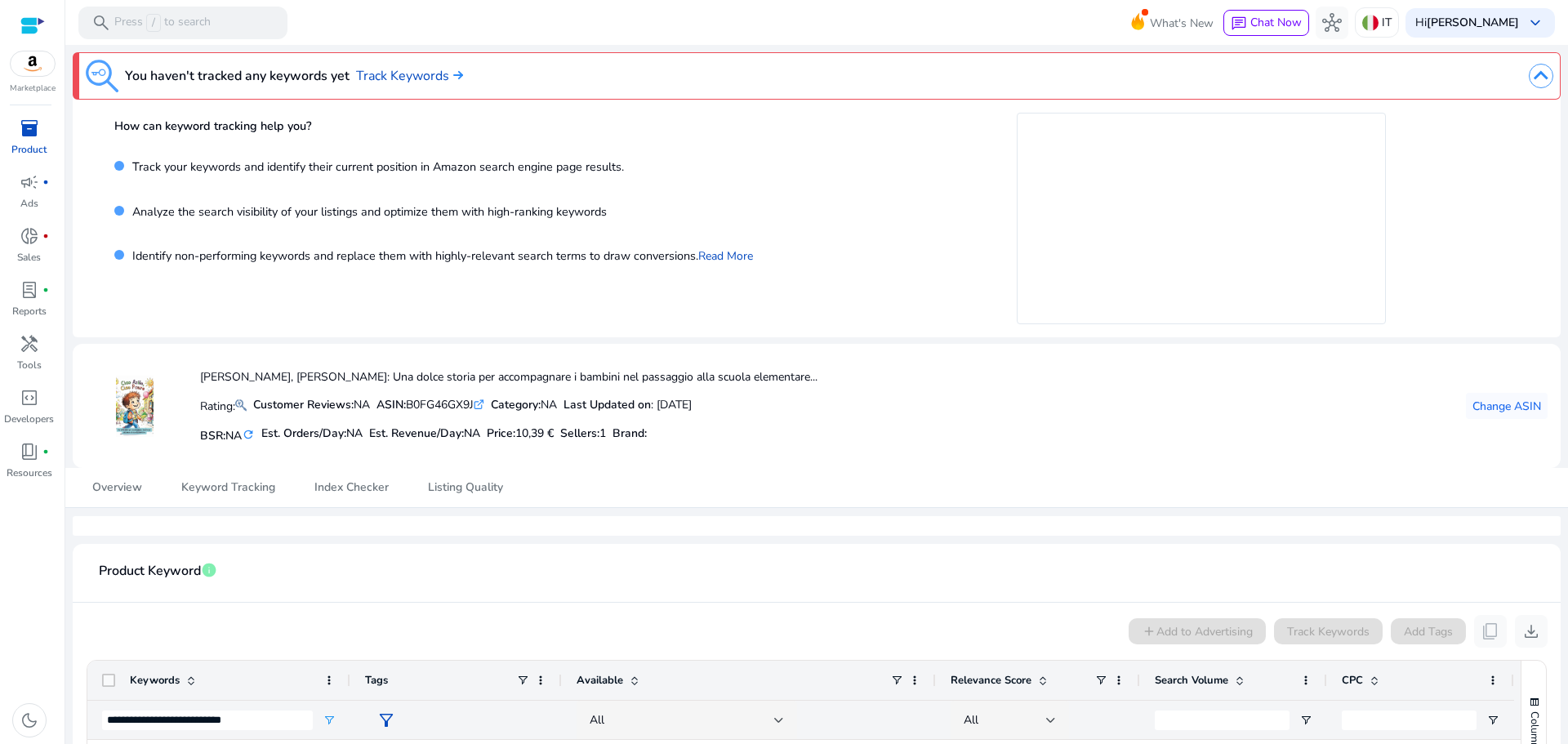
click at [398, 81] on link "Track Keywords" at bounding box center [409, 76] width 107 height 20
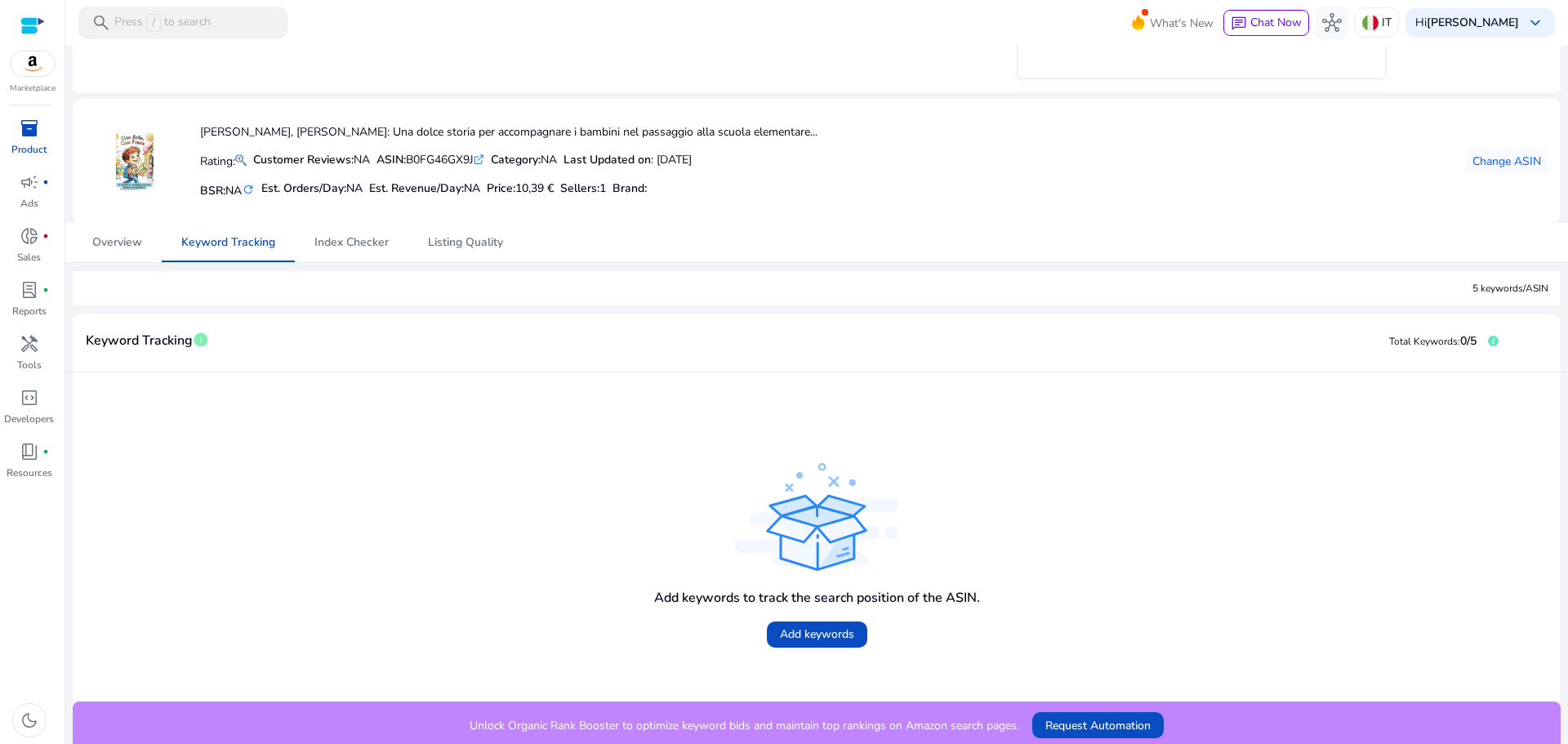
scroll to position [251, 0]
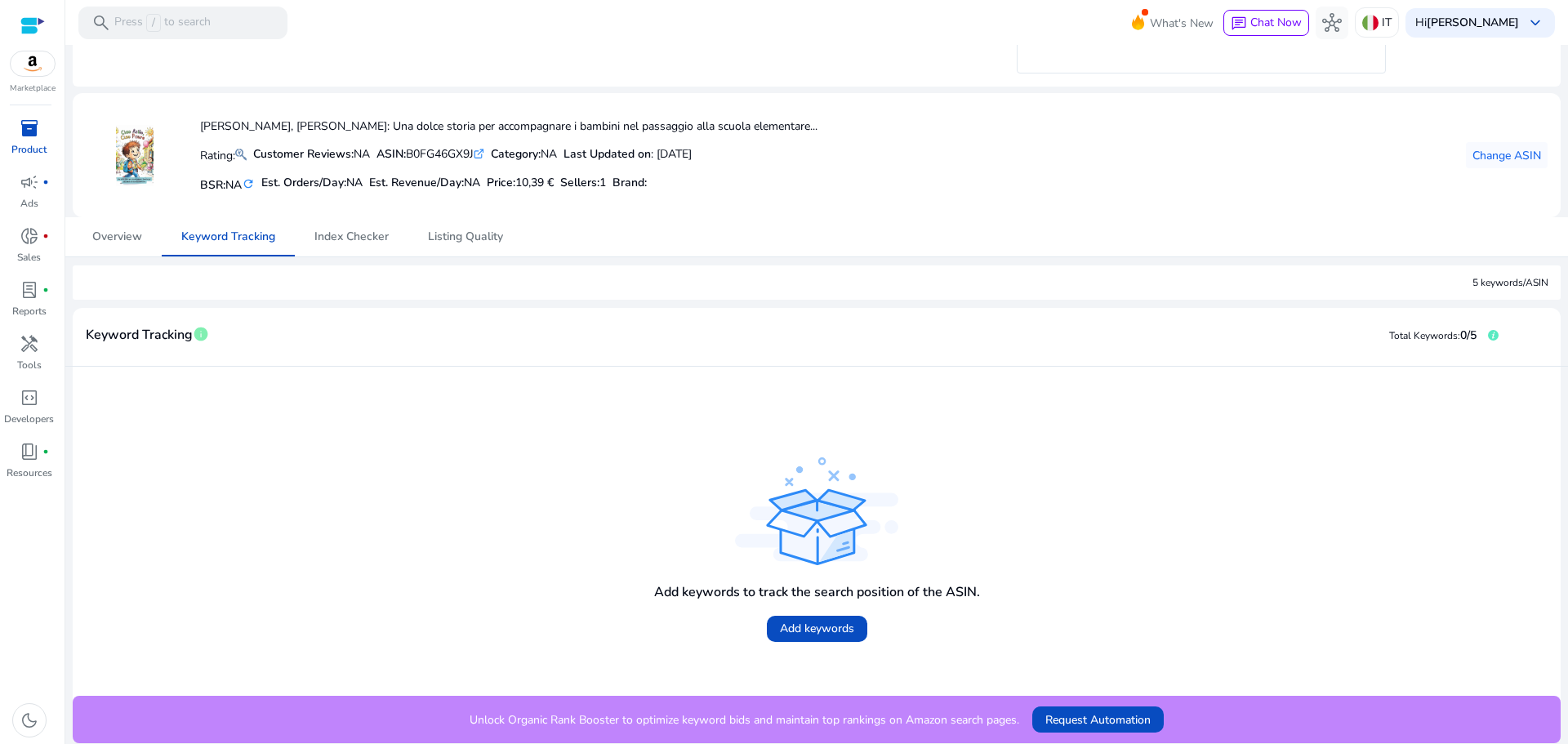
click at [825, 629] on span "Add keywords" at bounding box center [817, 629] width 74 height 18
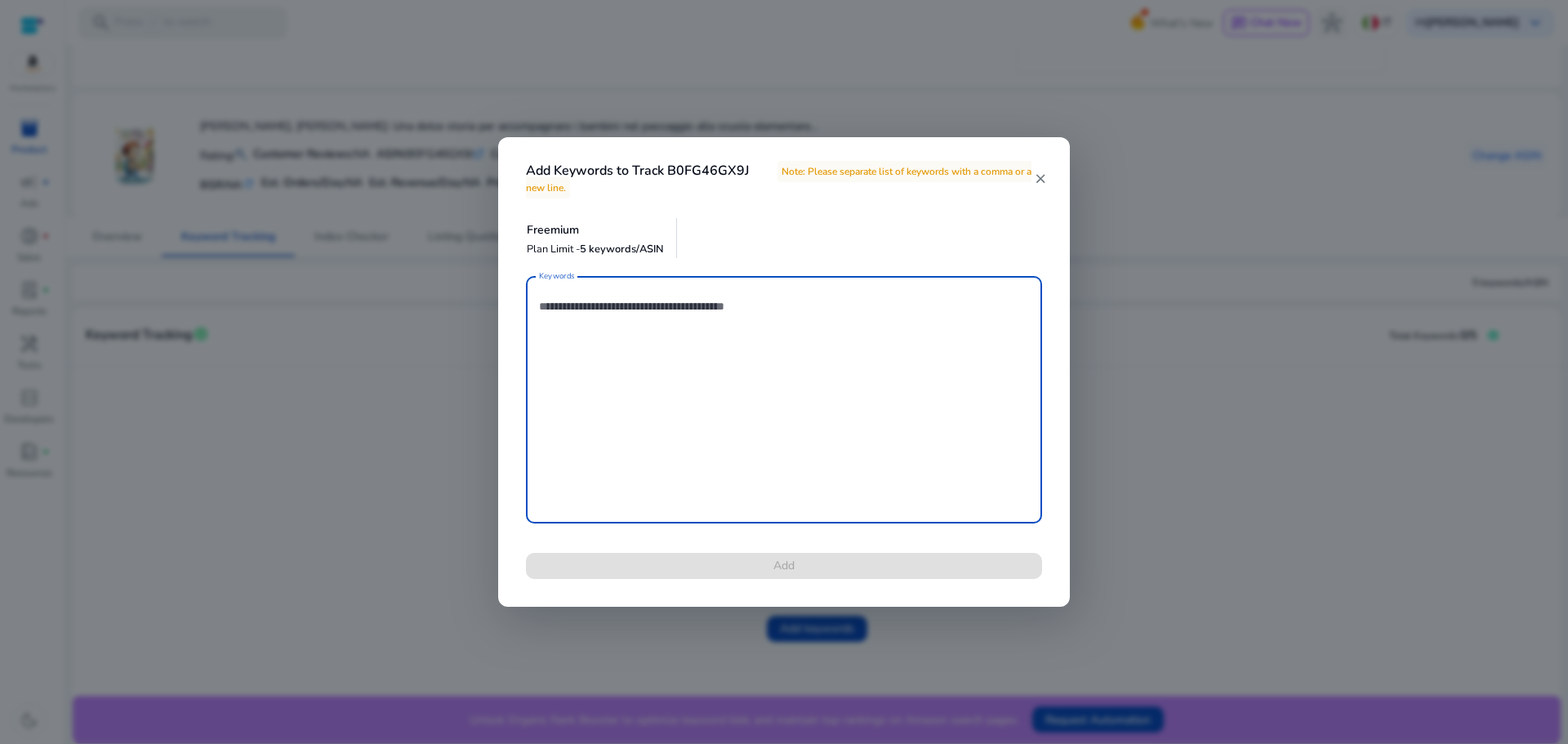
click at [721, 366] on textarea "Keywords" at bounding box center [784, 400] width 490 height 231
paste textarea "**********"
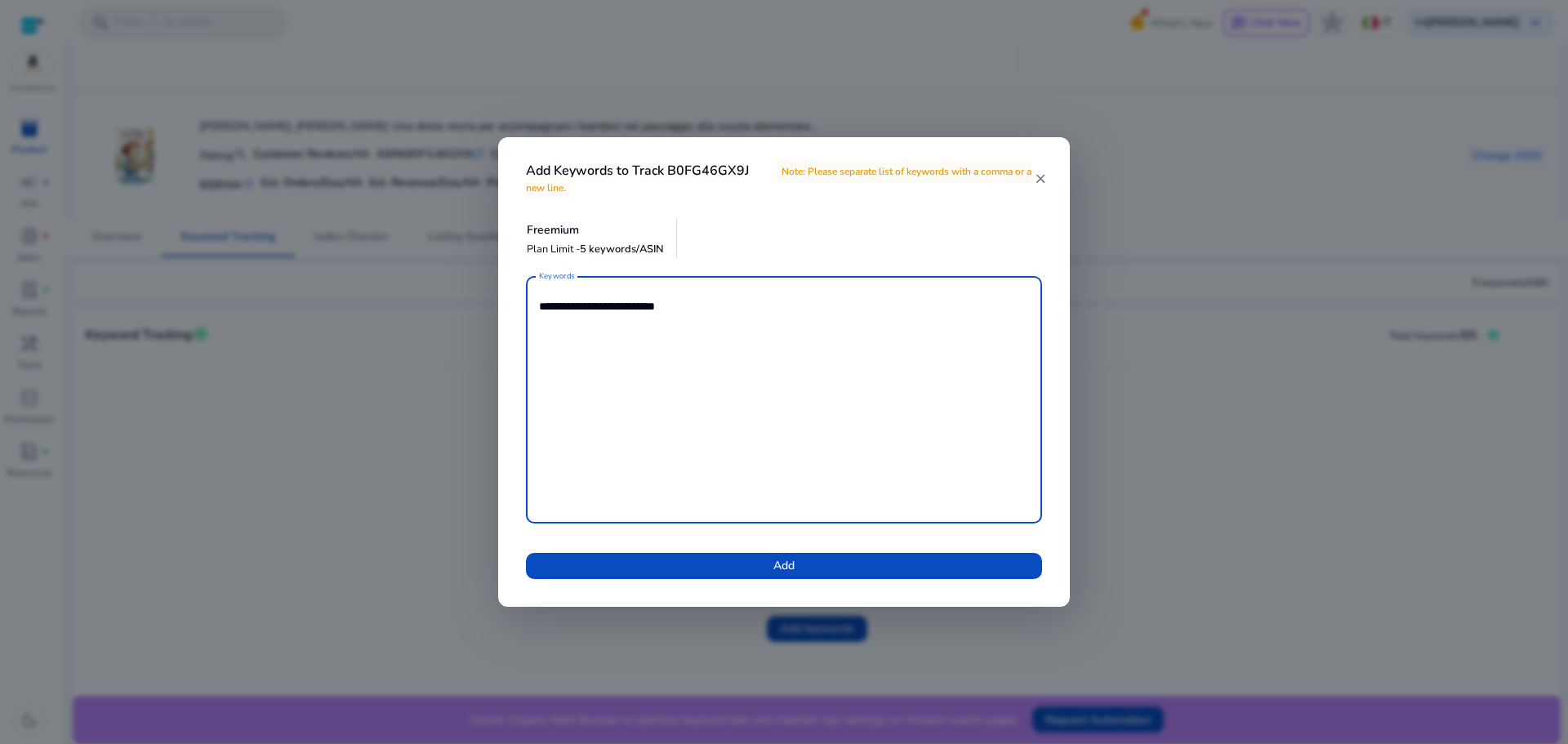
type textarea "**********"
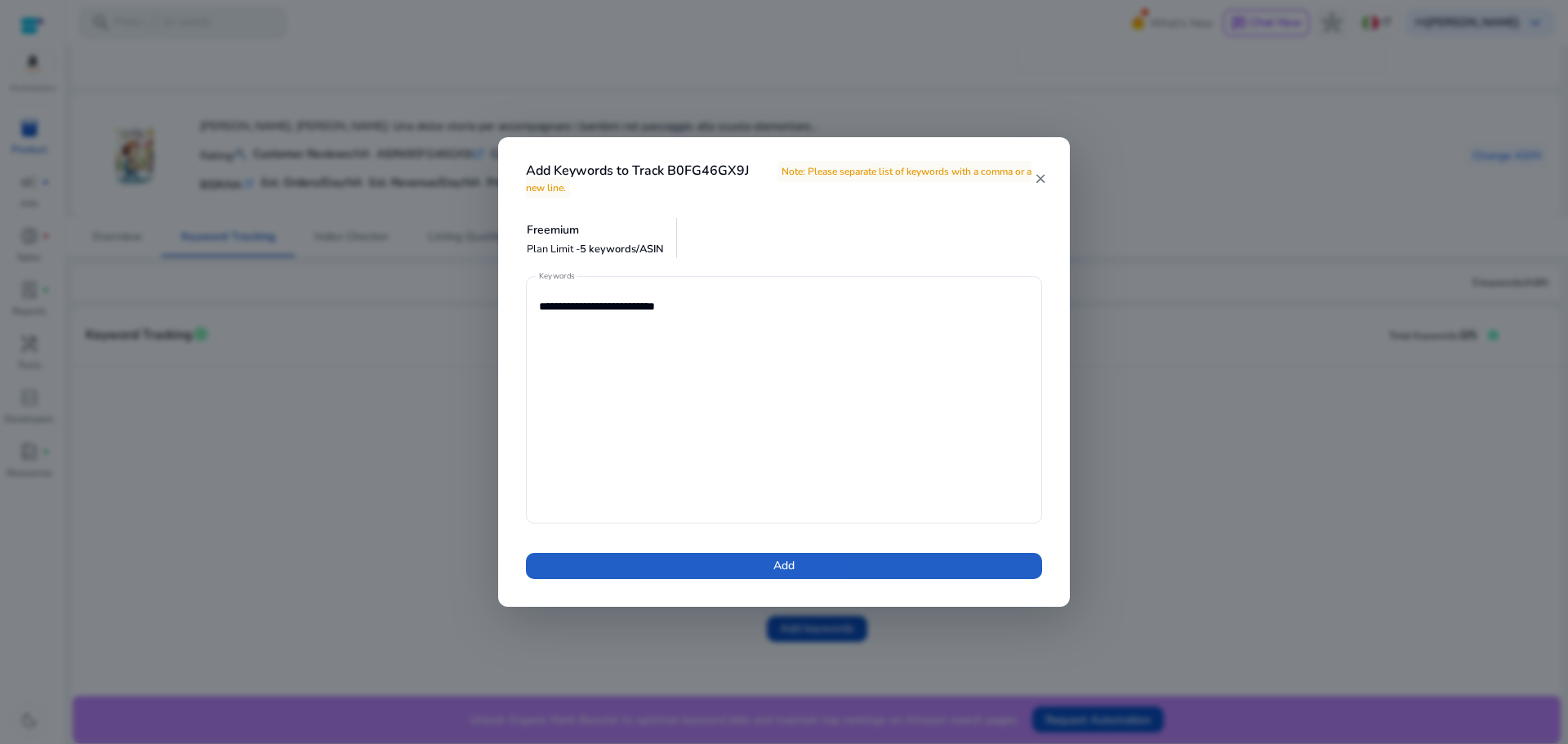
click at [736, 564] on span at bounding box center [784, 567] width 516 height 39
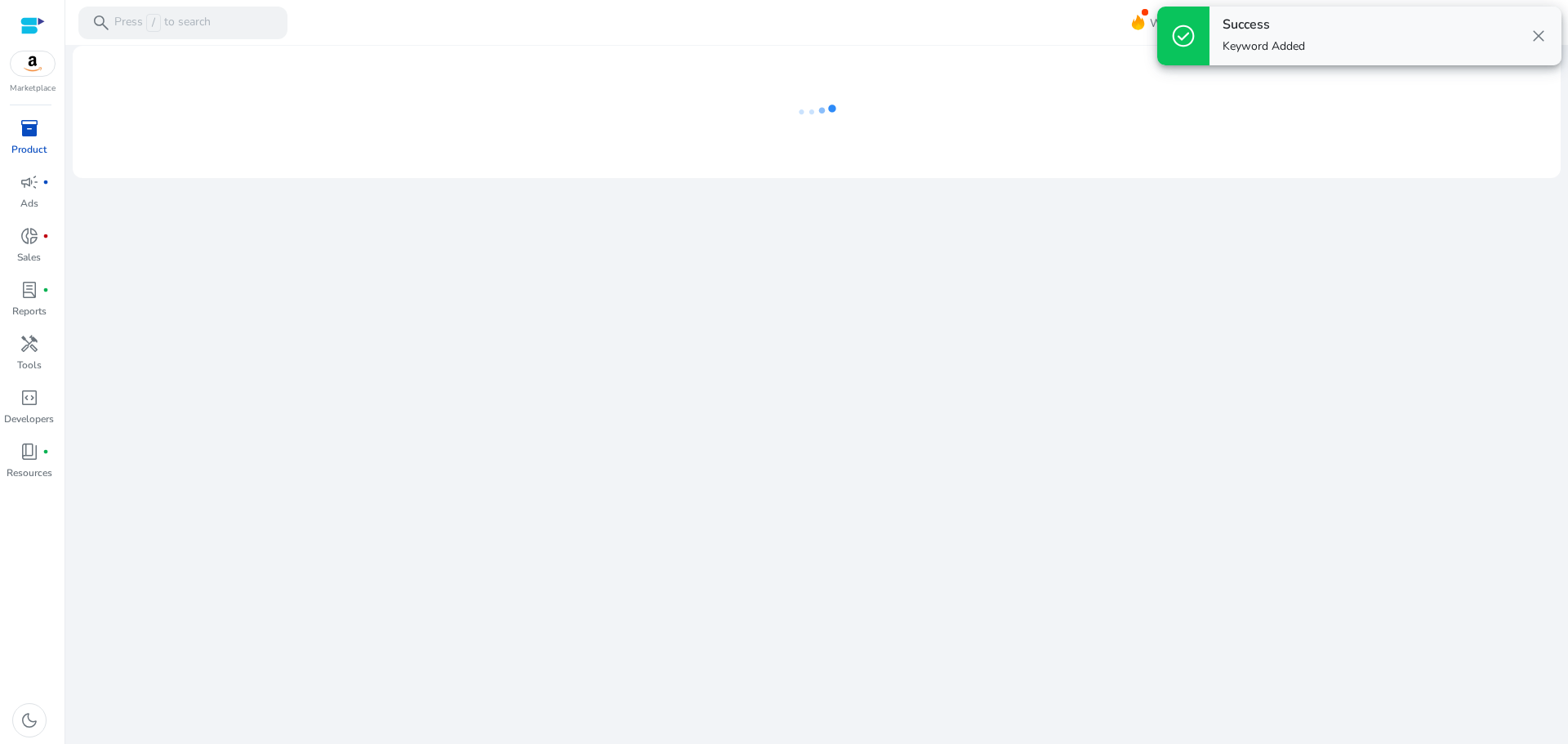
click at [1333, 477] on div "We are getting things ready for you..." at bounding box center [816, 394] width 1490 height 699
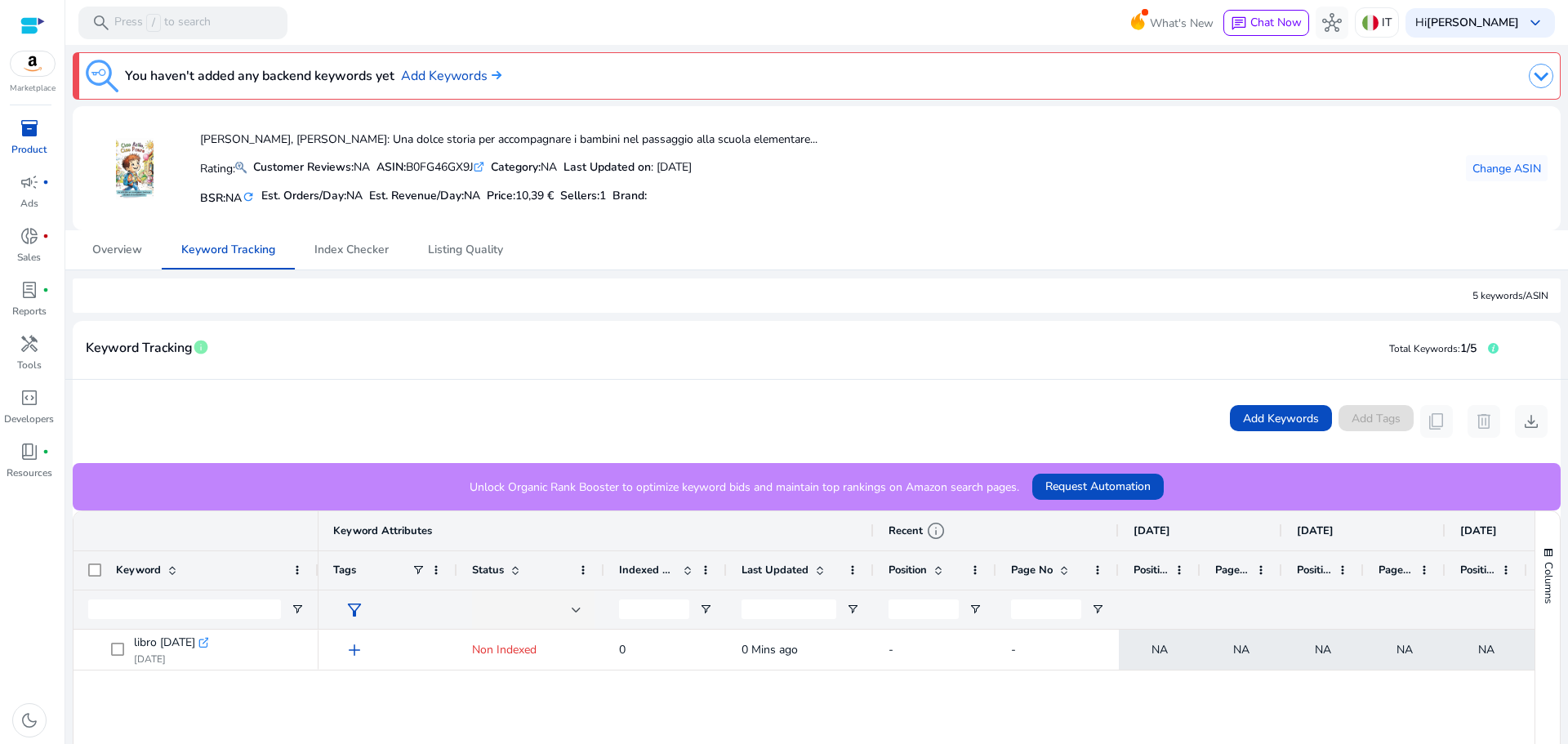
click at [40, 135] on div "inventory_2" at bounding box center [29, 128] width 46 height 26
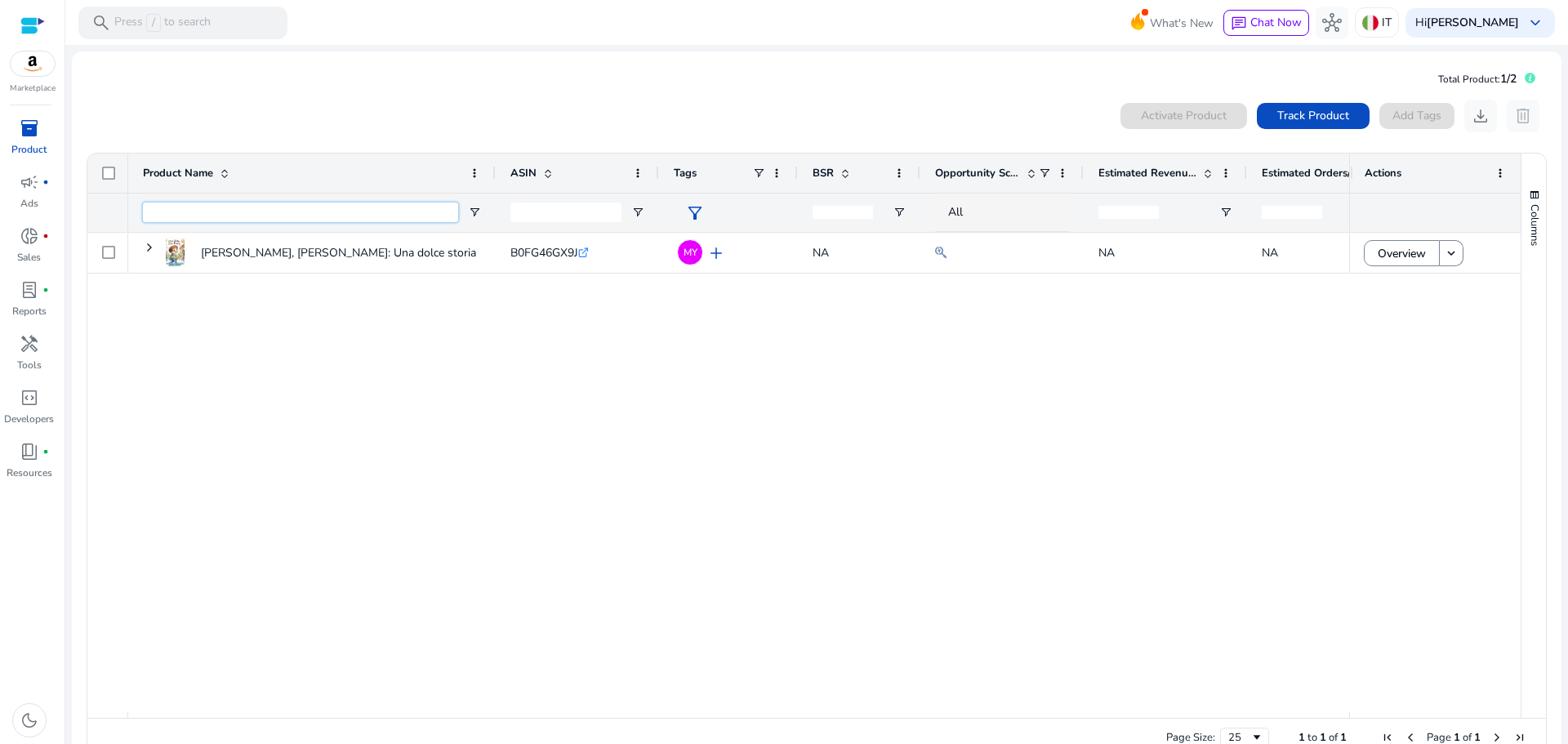
click at [189, 217] on input "Product Name Filter Input" at bounding box center [301, 213] width 316 height 20
drag, startPoint x: 643, startPoint y: 713, endPoint x: 467, endPoint y: 508, distance: 270.2
click at [330, 708] on div "[PERSON_NAME], [PERSON_NAME]: Una dolce storia per accompagnare i bambini... B0…" at bounding box center [739, 472] width 1221 height 479
click at [199, 216] on input "Product Name Filter Input" at bounding box center [301, 213] width 316 height 20
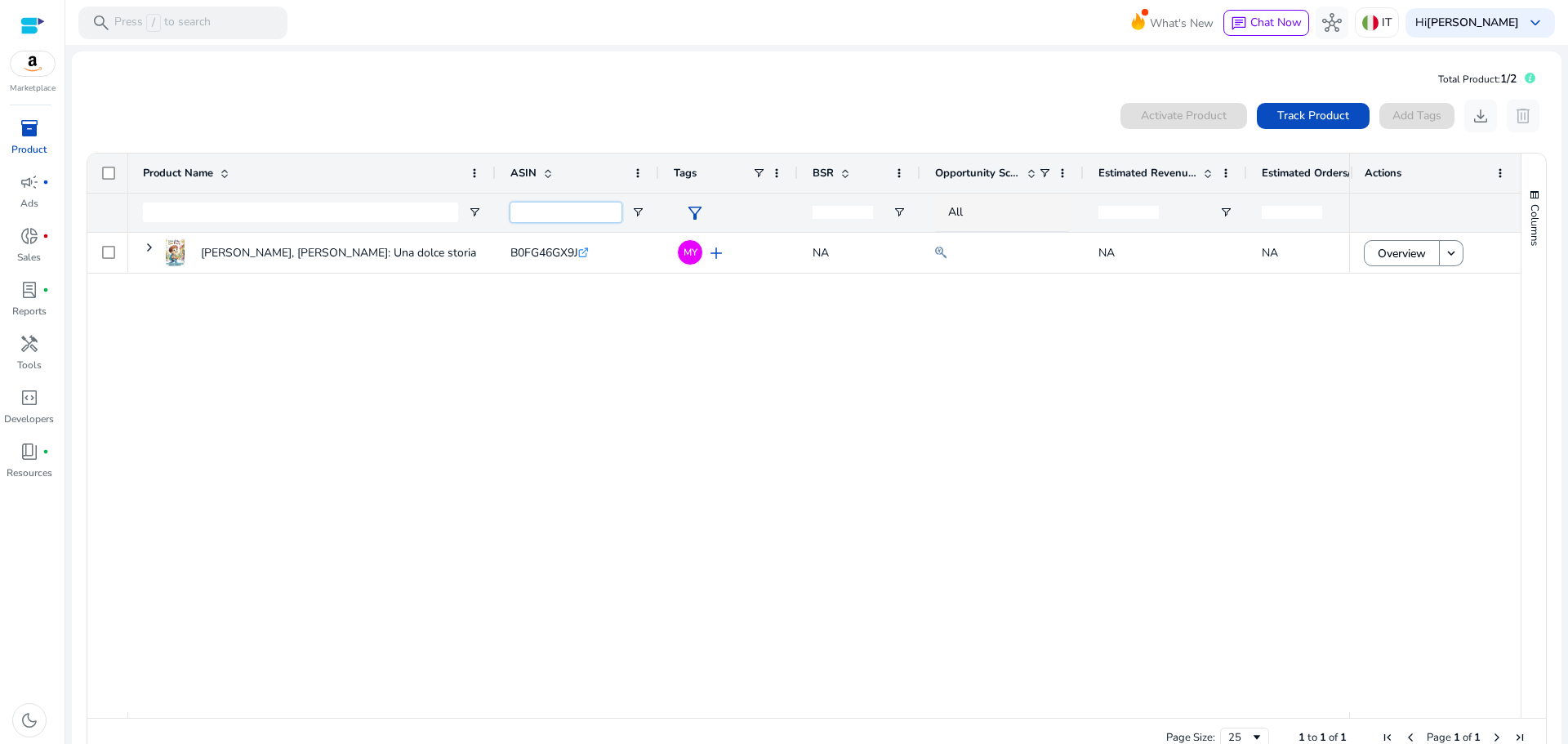
click at [538, 217] on input "ASIN Filter Input" at bounding box center [565, 213] width 111 height 20
paste input "**********"
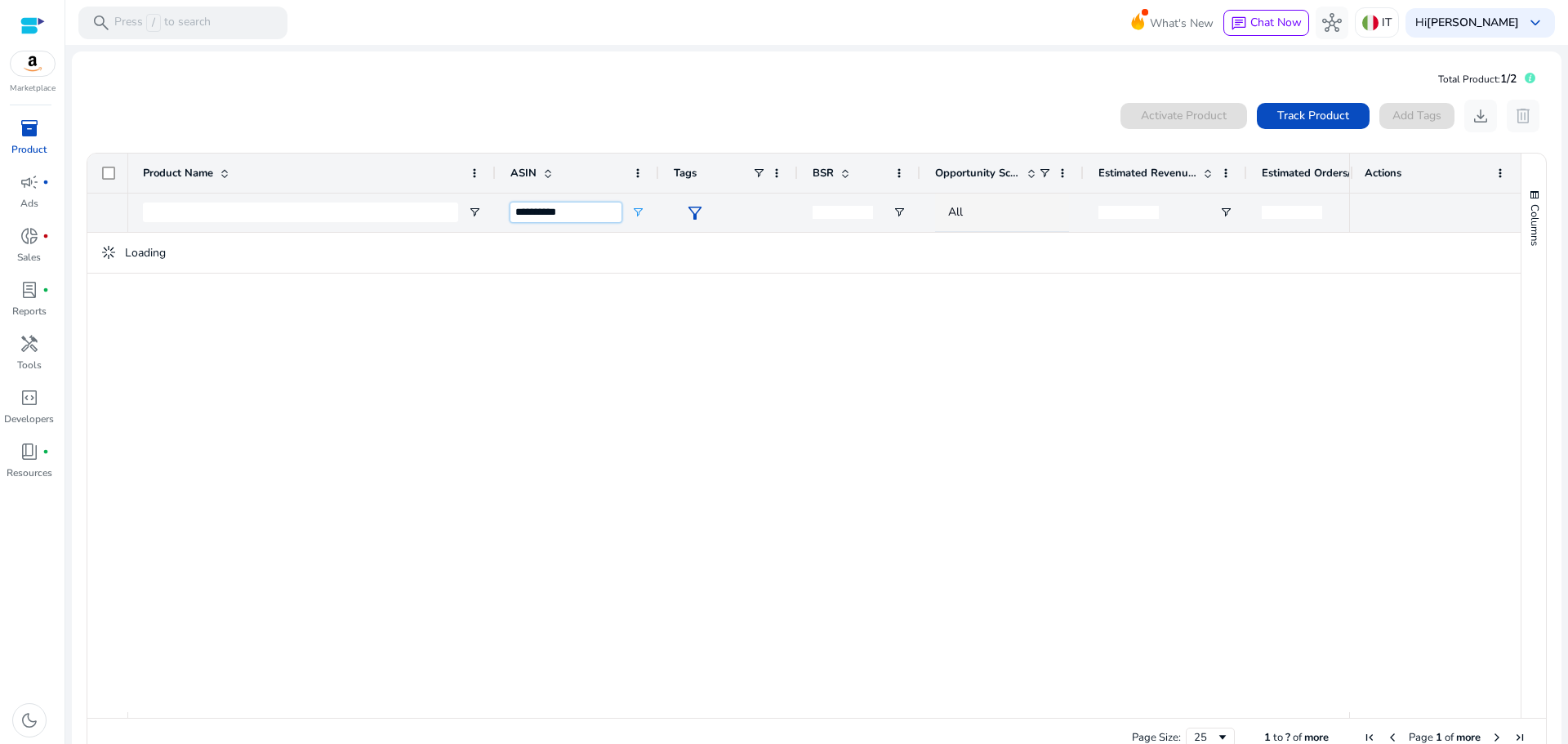
type input "**********"
click at [30, 128] on span "inventory_2" at bounding box center [29, 128] width 20 height 20
click at [20, 132] on span "inventory_2" at bounding box center [29, 128] width 20 height 20
click at [579, 202] on div "**********" at bounding box center [565, 213] width 111 height 38
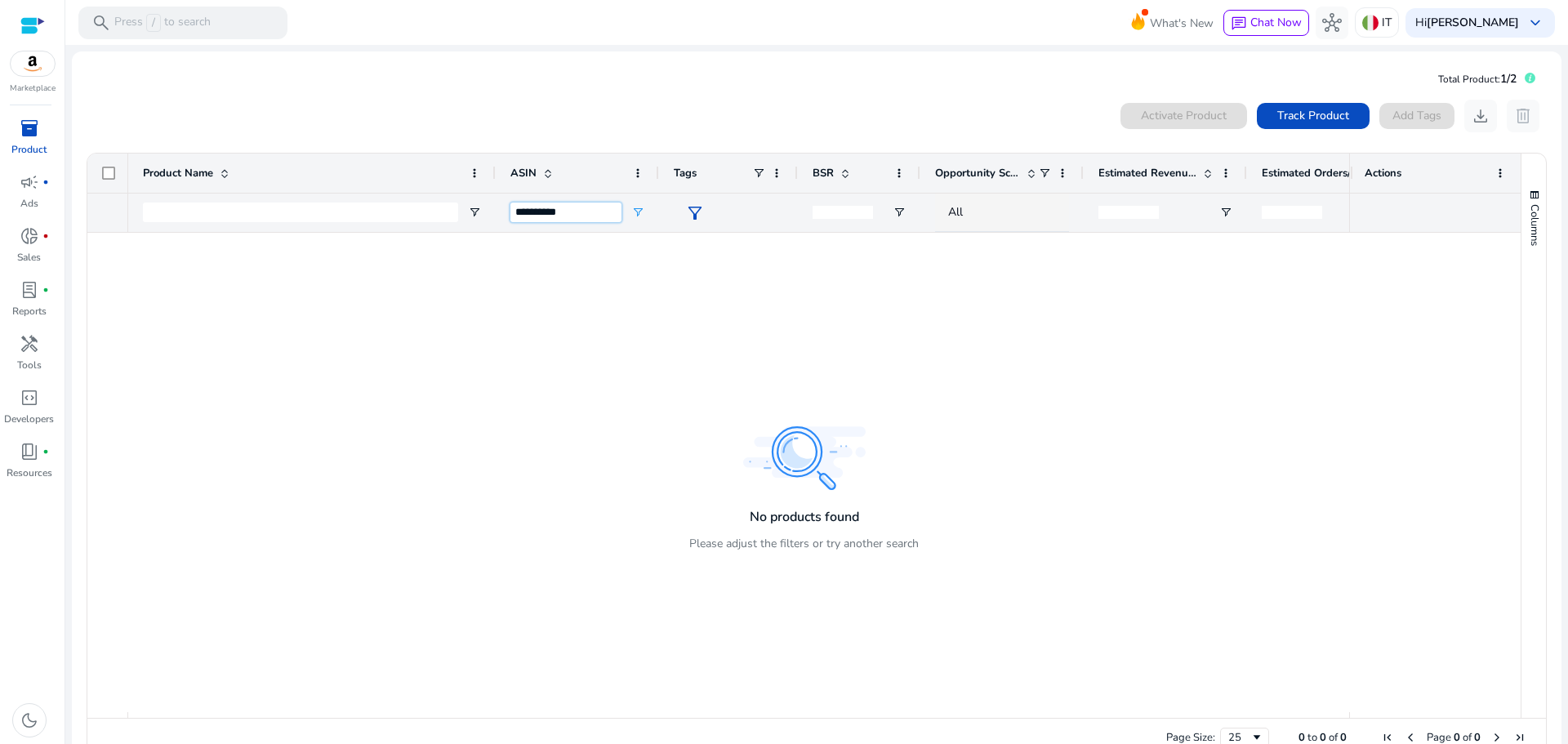
drag, startPoint x: 594, startPoint y: 209, endPoint x: 383, endPoint y: 209, distance: 211.0
click at [383, 209] on div "**********" at bounding box center [1331, 213] width 2405 height 39
click at [762, 361] on div at bounding box center [739, 472] width 1221 height 479
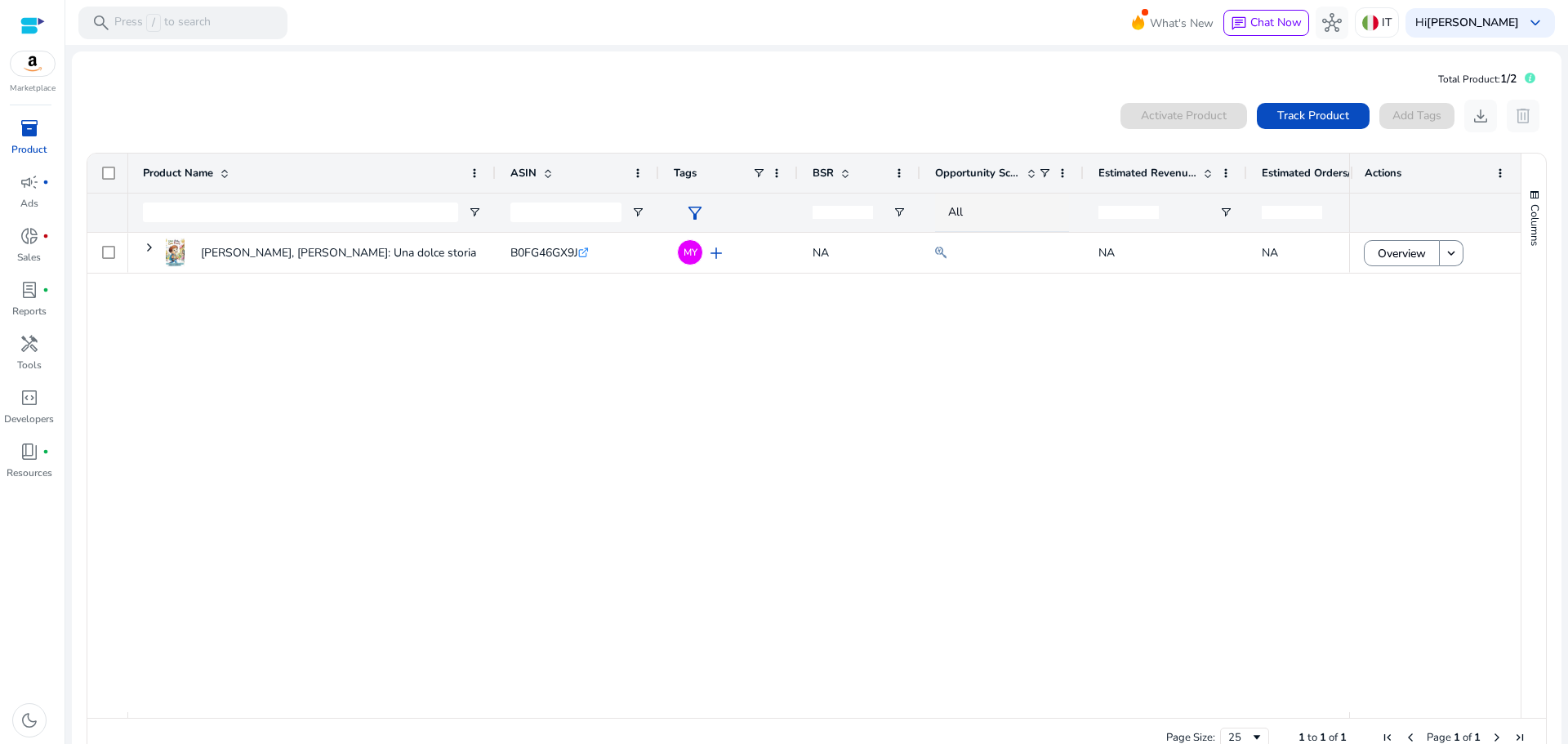
click at [1298, 121] on span "Track Product" at bounding box center [1312, 116] width 72 height 18
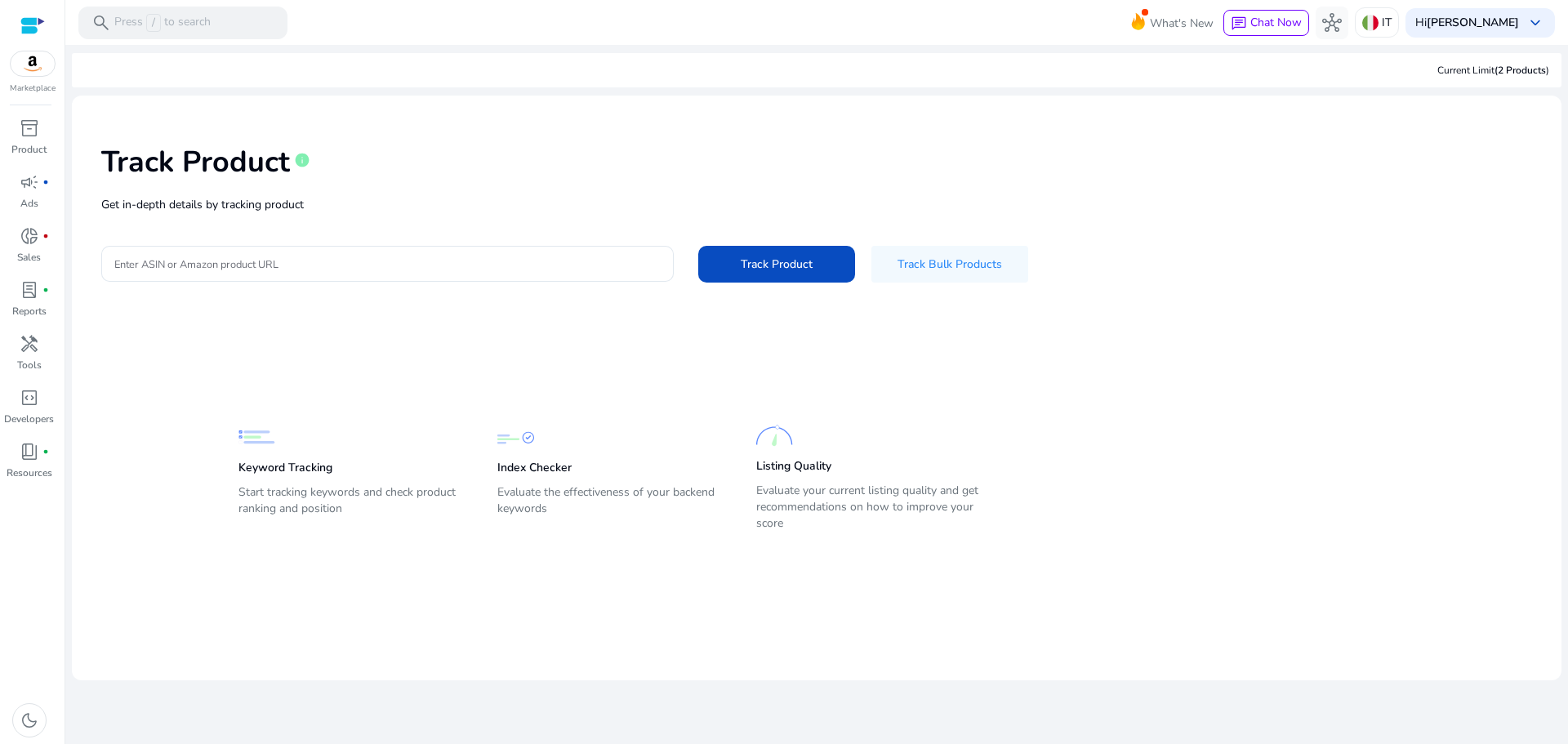
click at [281, 267] on input "Enter ASIN or Amazon product URL" at bounding box center [388, 264] width 547 height 18
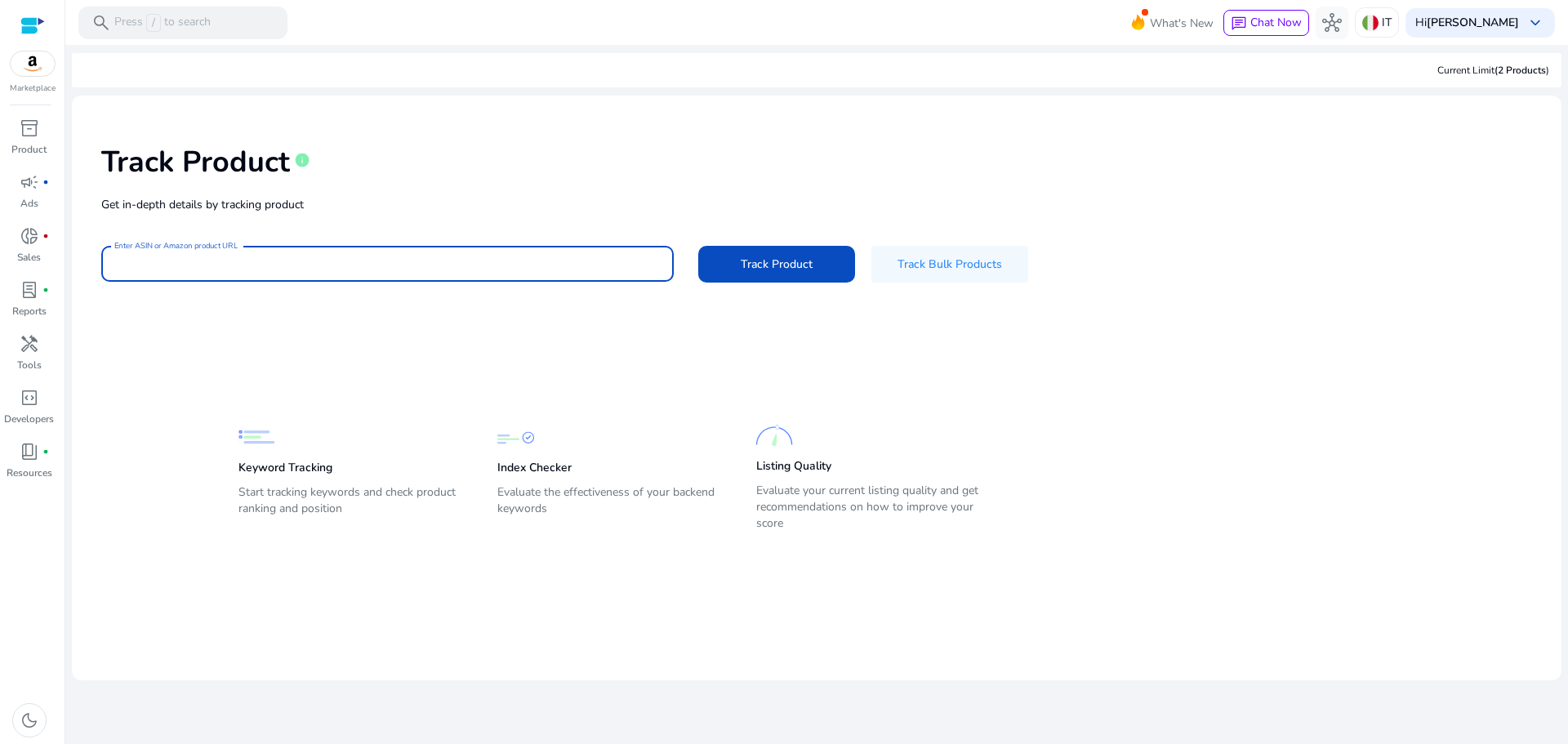
paste input "**********"
type input "**********"
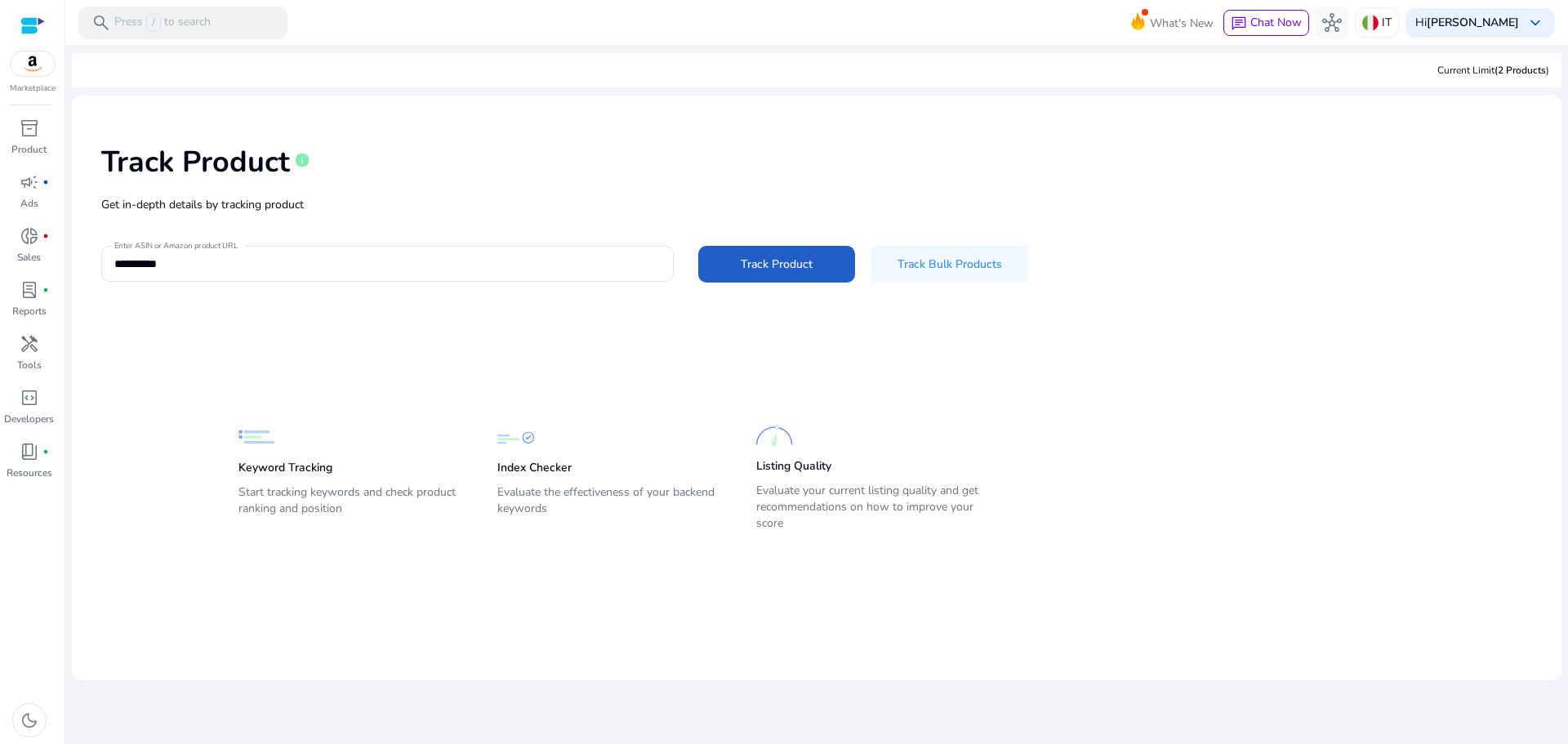
click at [767, 273] on span at bounding box center [777, 264] width 157 height 39
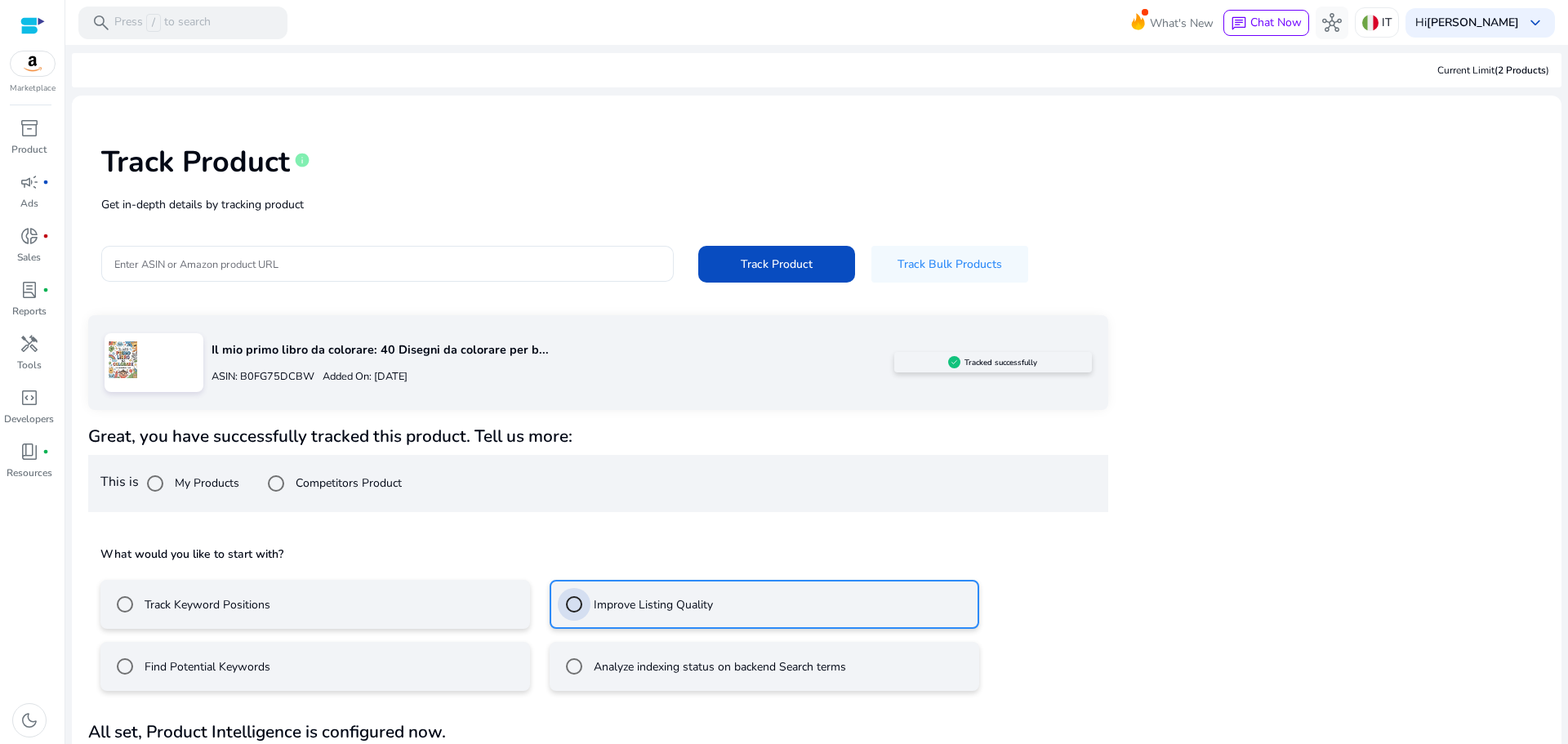
scroll to position [44, 0]
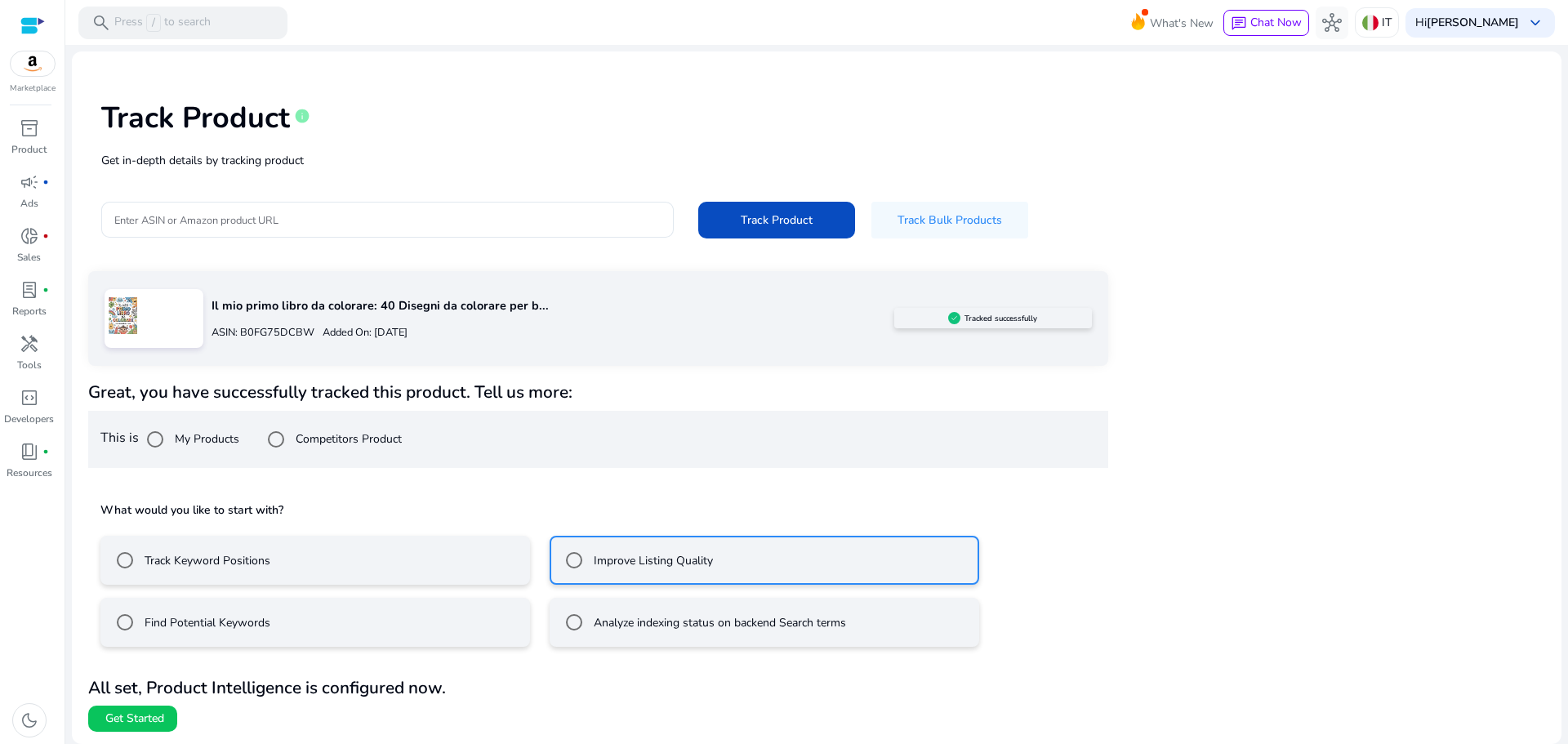
click at [127, 722] on span "Get Started" at bounding box center [135, 719] width 59 height 17
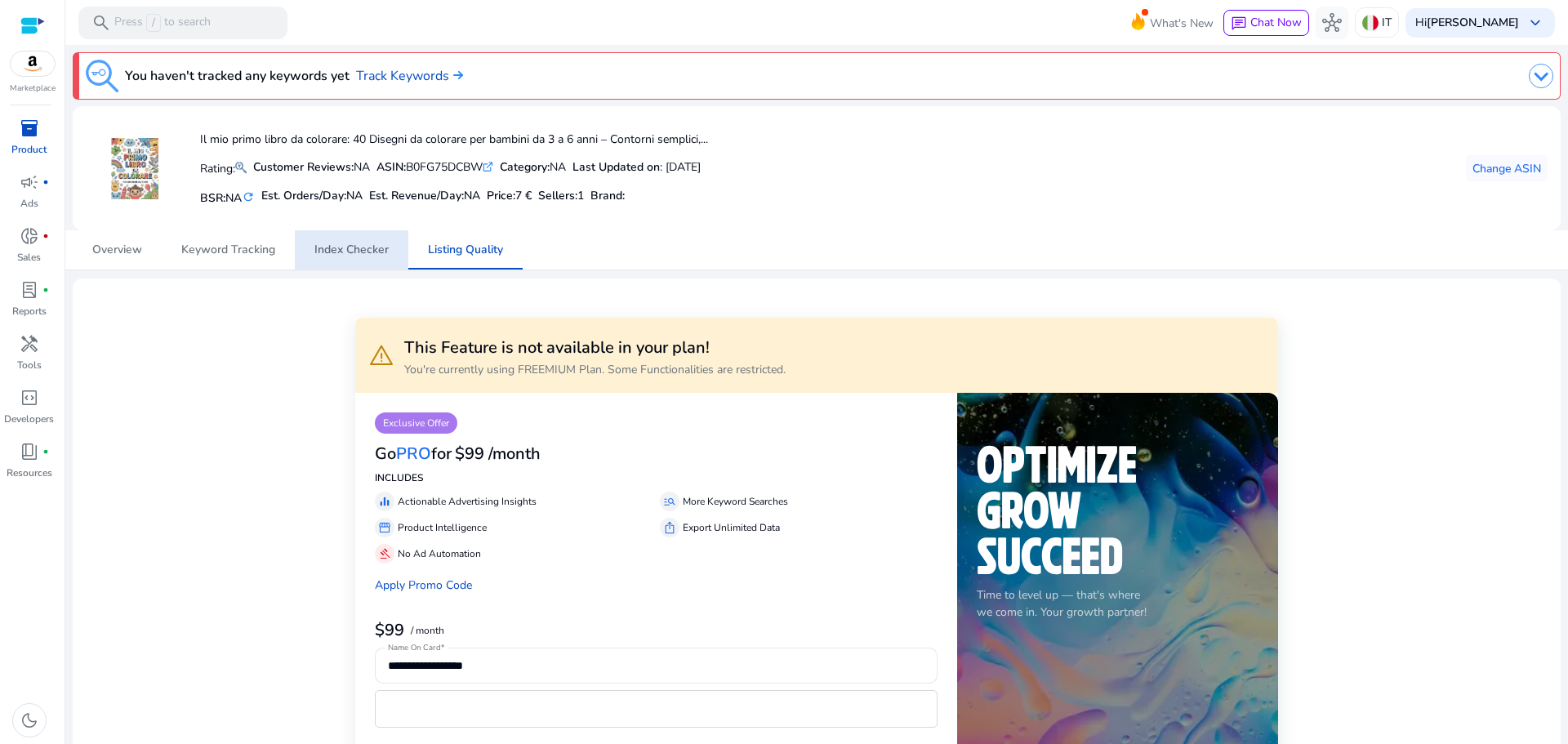
click at [353, 251] on span "Index Checker" at bounding box center [352, 250] width 74 height 12
click at [109, 249] on span "Overview" at bounding box center [117, 250] width 50 height 12
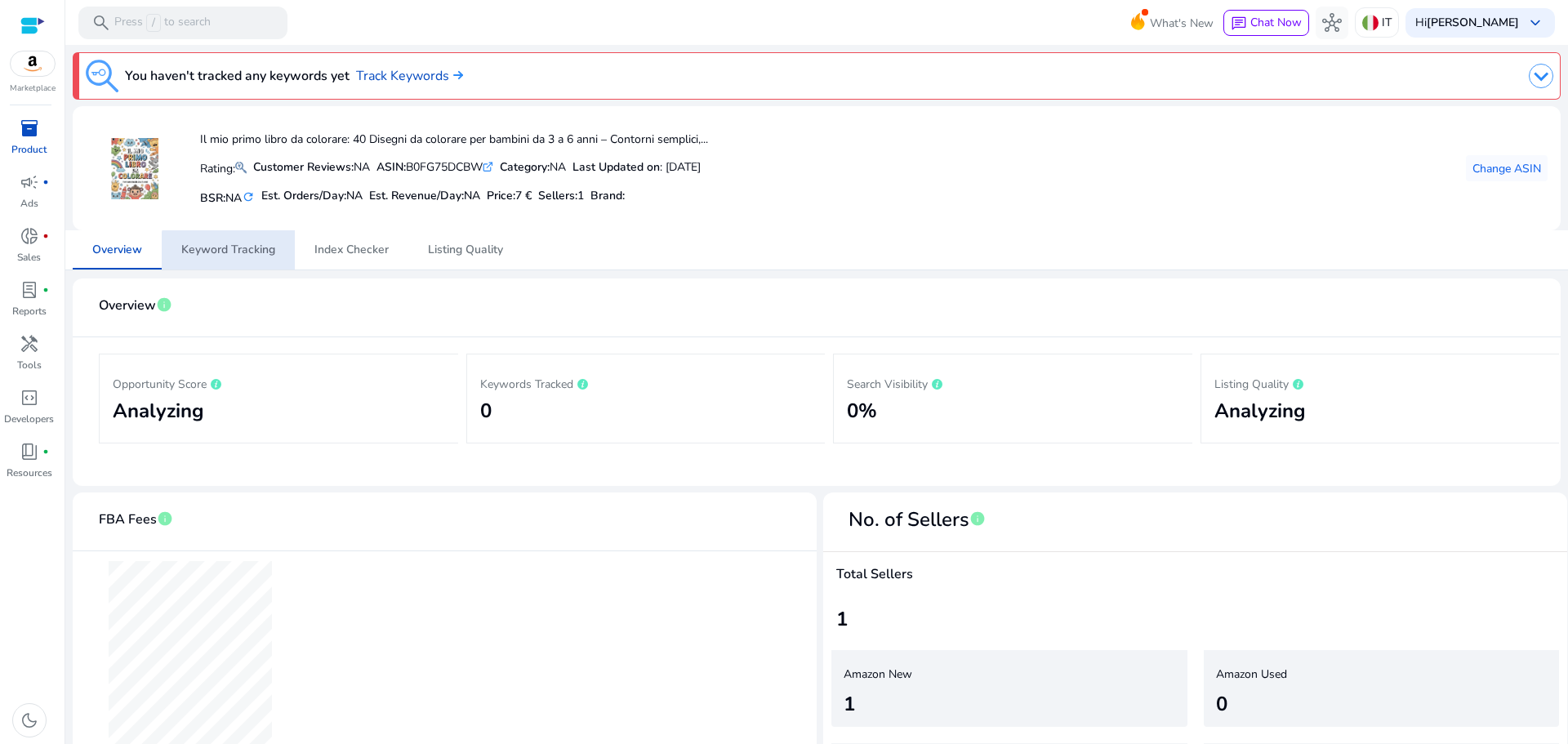
click at [248, 256] on span "Keyword Tracking" at bounding box center [228, 250] width 94 height 12
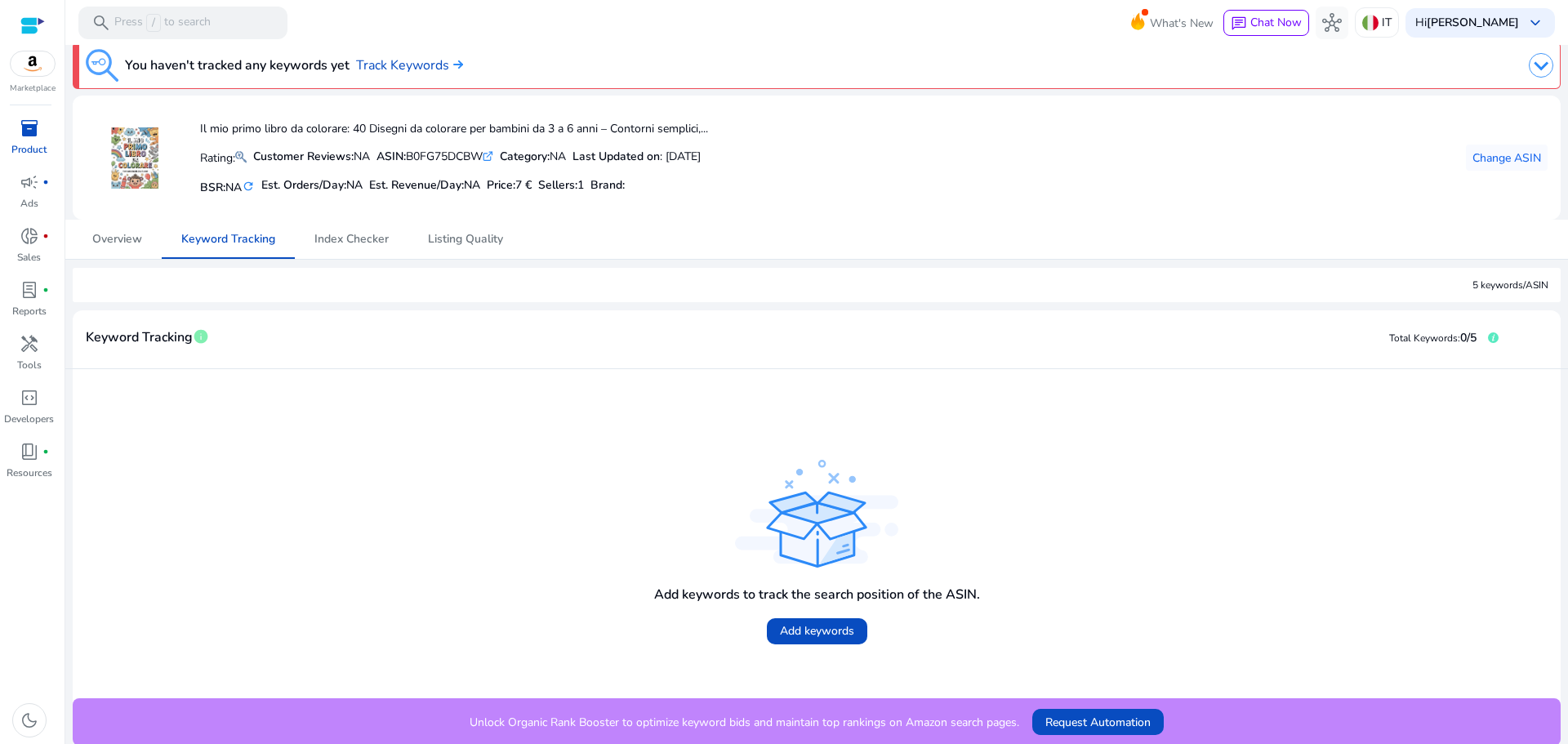
scroll to position [13, 0]
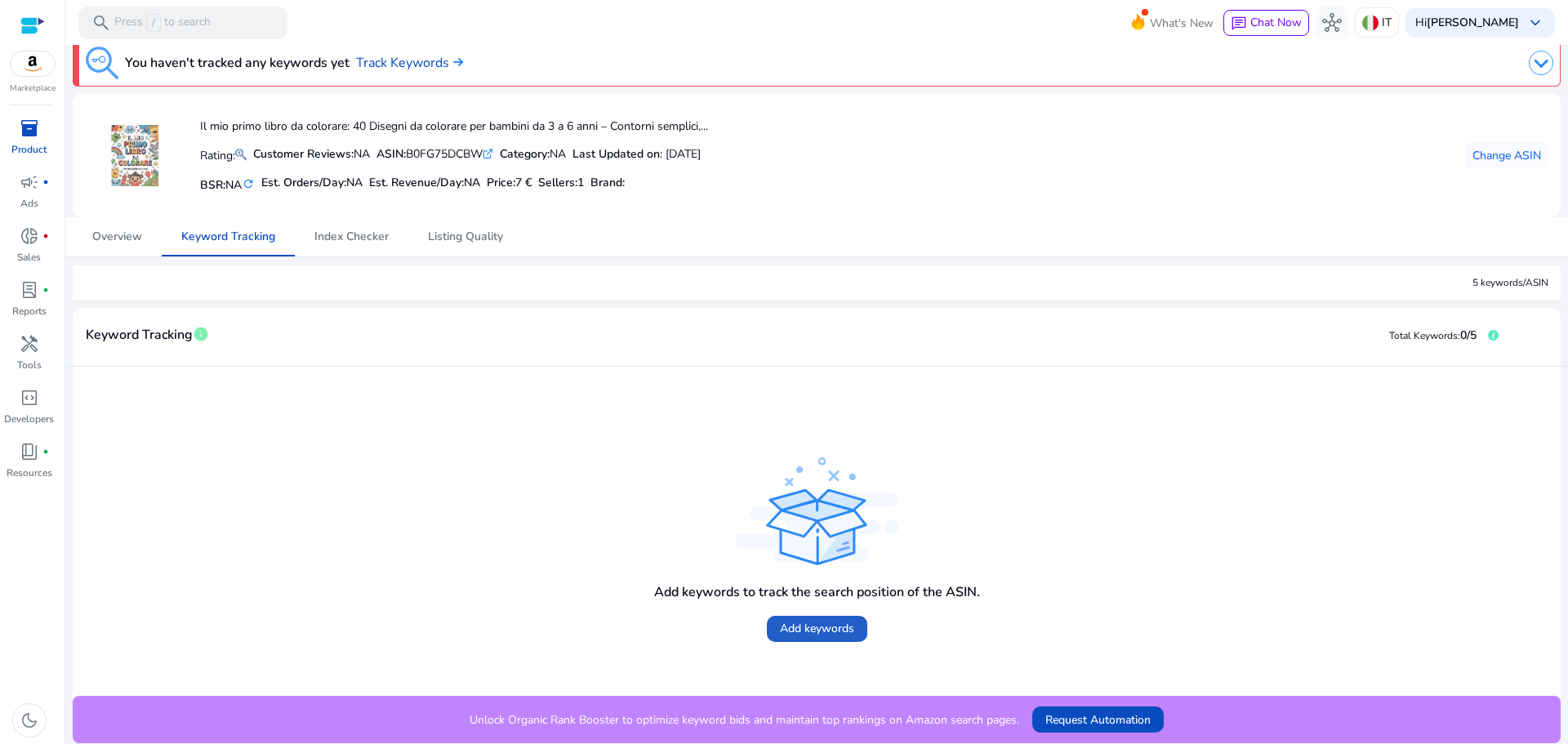
click at [801, 628] on span "Add keywords" at bounding box center [817, 629] width 74 height 18
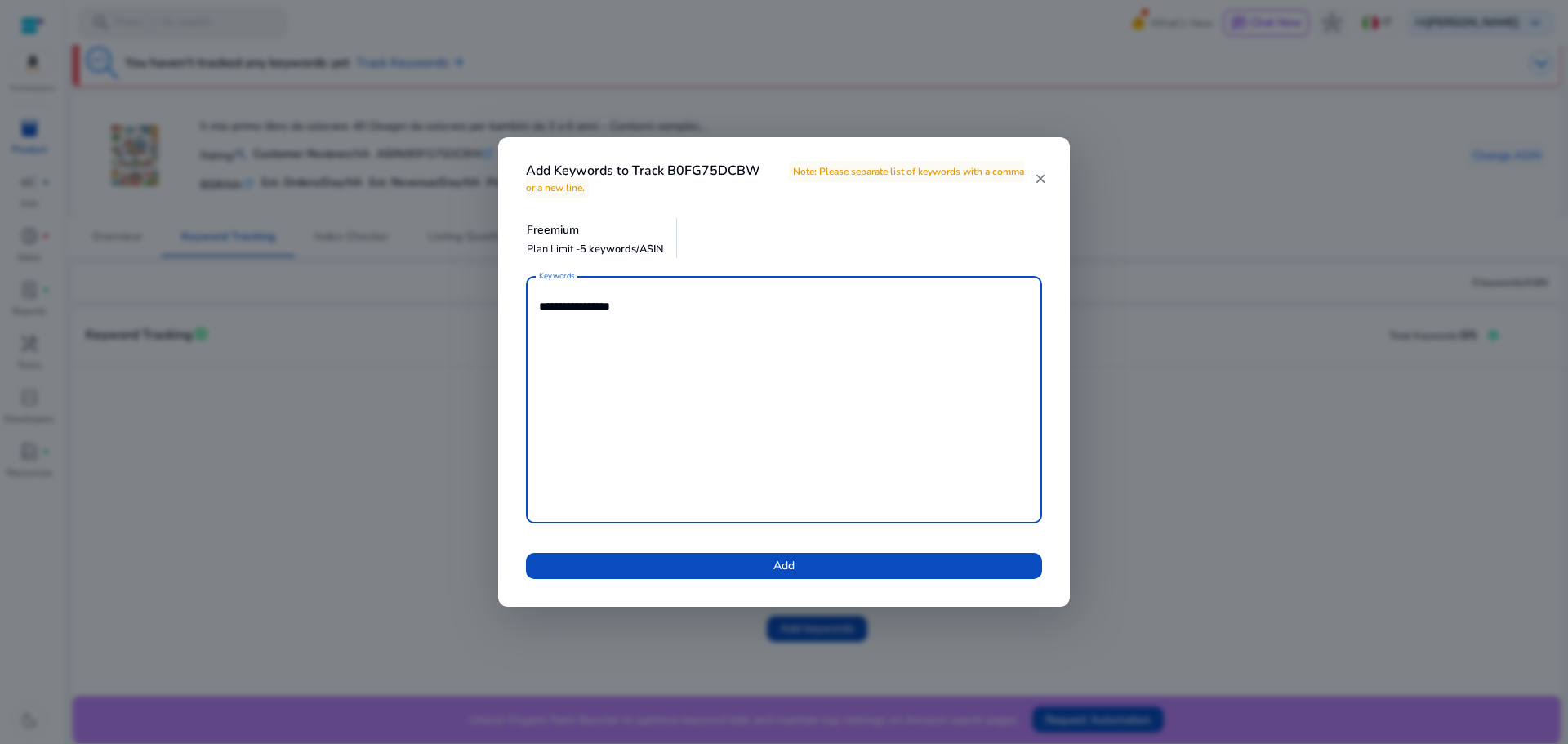
type textarea "**********"
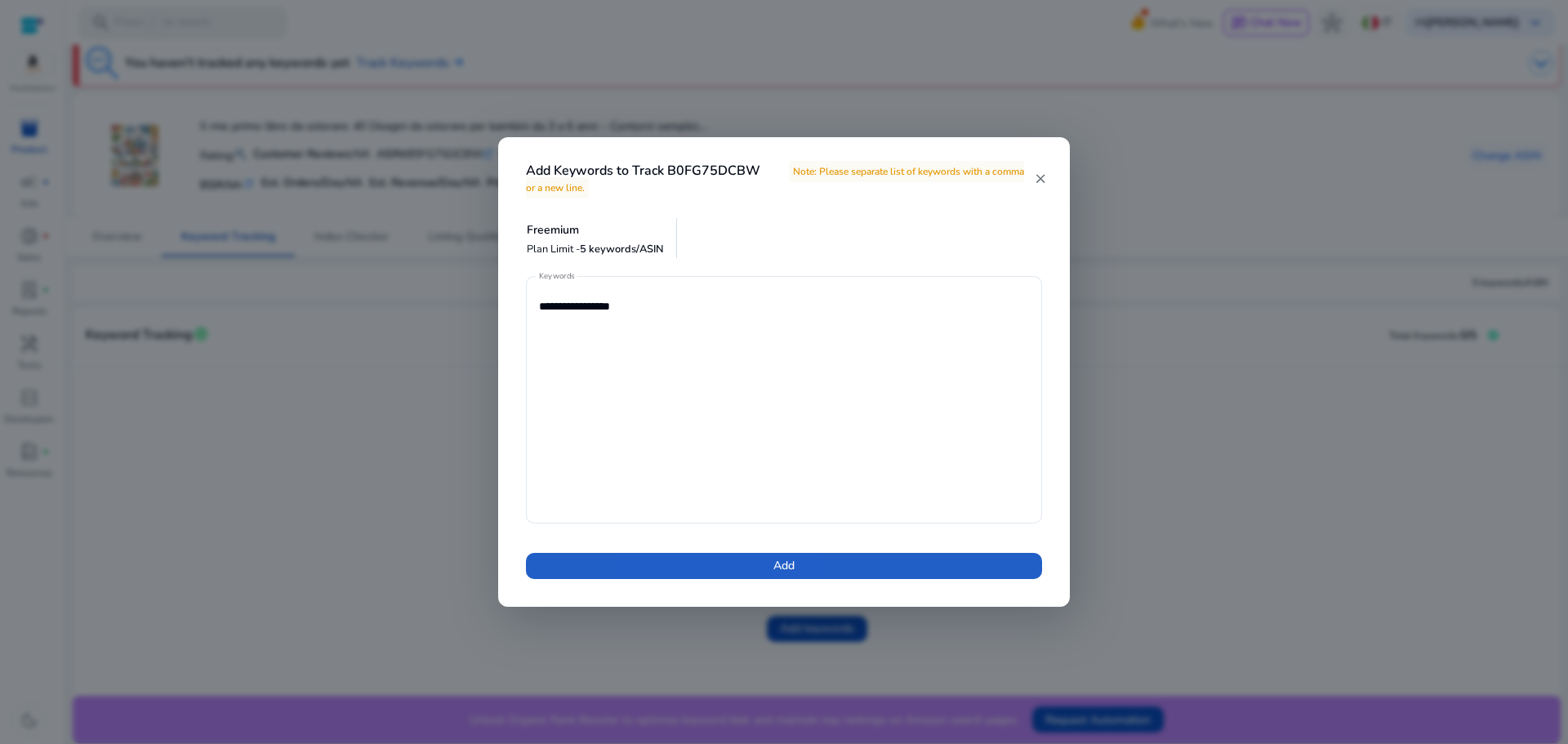
click at [723, 566] on span at bounding box center [784, 567] width 516 height 39
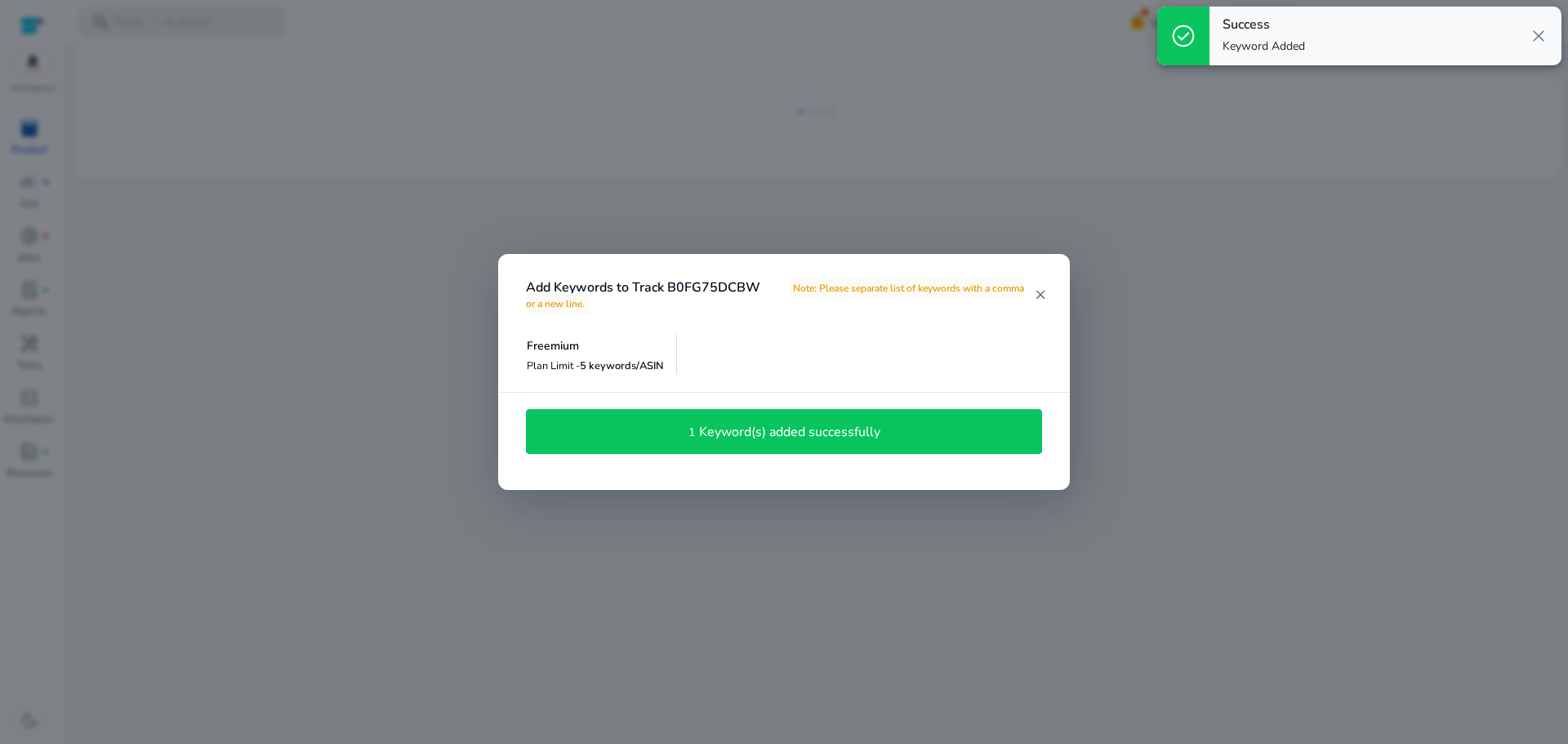
click at [1045, 291] on mat-icon "close" at bounding box center [1040, 294] width 13 height 15
